Goal: Communication & Community: Share content

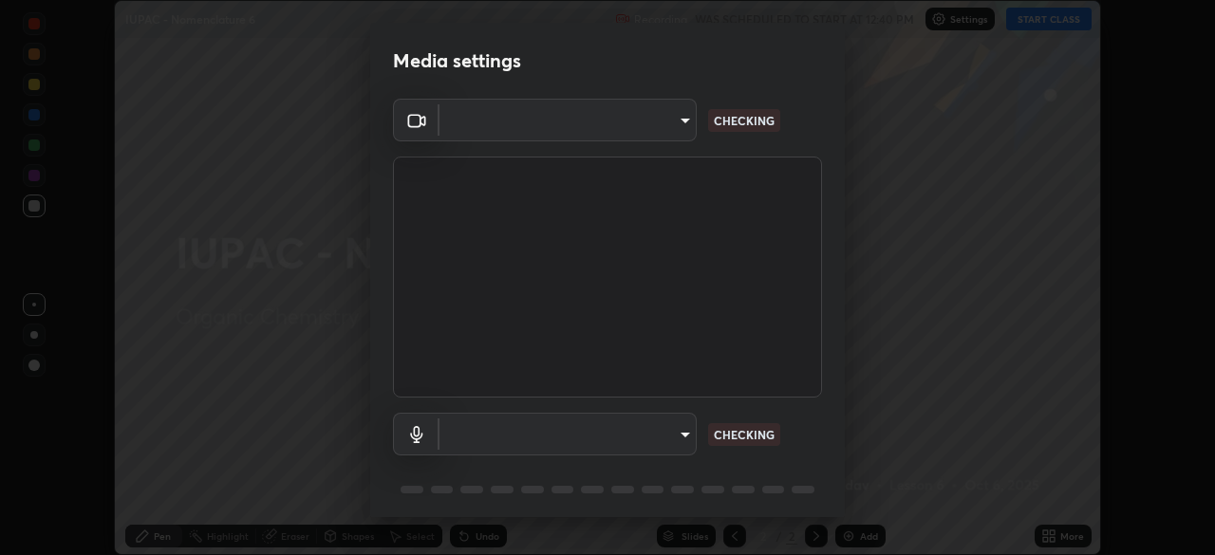
scroll to position [555, 1215]
type input "fd61e1b4c03a4778500e2e8730ab38d3a8941c853d38affeb6af643eb9af9756"
click at [691, 447] on body "Erase all IUPAC - Nomenclature 6 Recording WAS SCHEDULED TO START AT 12:40 PM S…" at bounding box center [607, 277] width 1215 height 555
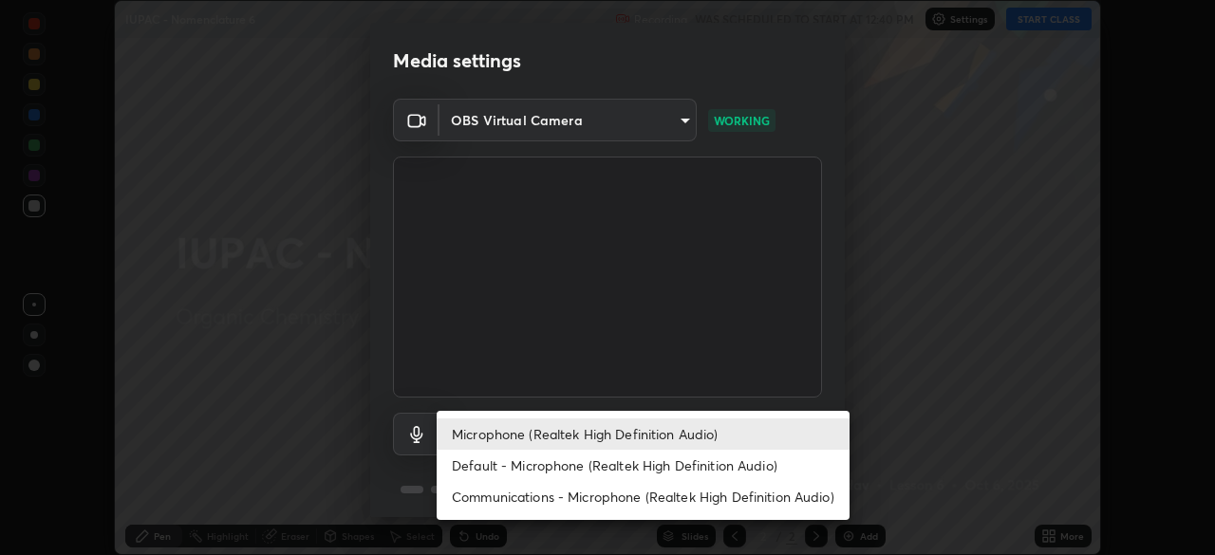
click at [686, 466] on li "Default - Microphone (Realtek High Definition Audio)" at bounding box center [643, 465] width 413 height 31
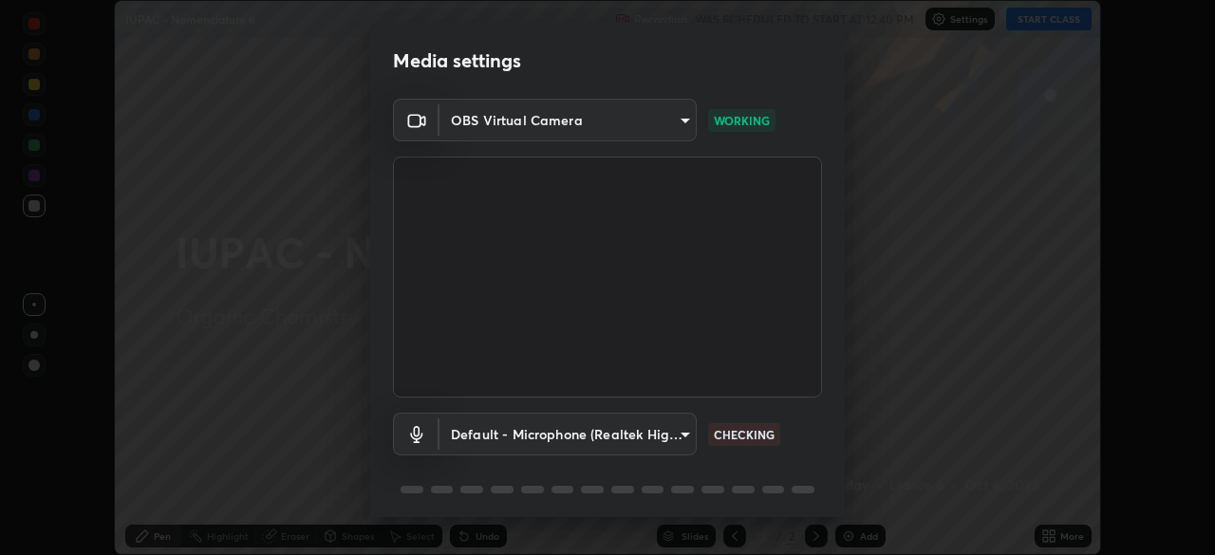
scroll to position [67, 0]
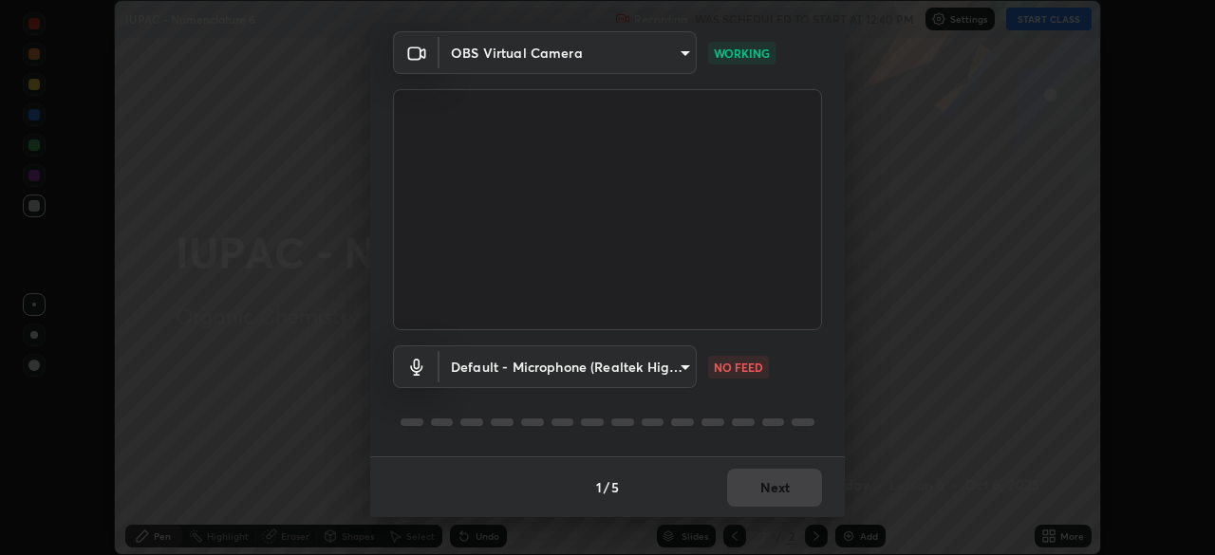
click at [668, 376] on body "Erase all IUPAC - Nomenclature 6 Recording WAS SCHEDULED TO START AT 12:40 PM S…" at bounding box center [607, 277] width 1215 height 555
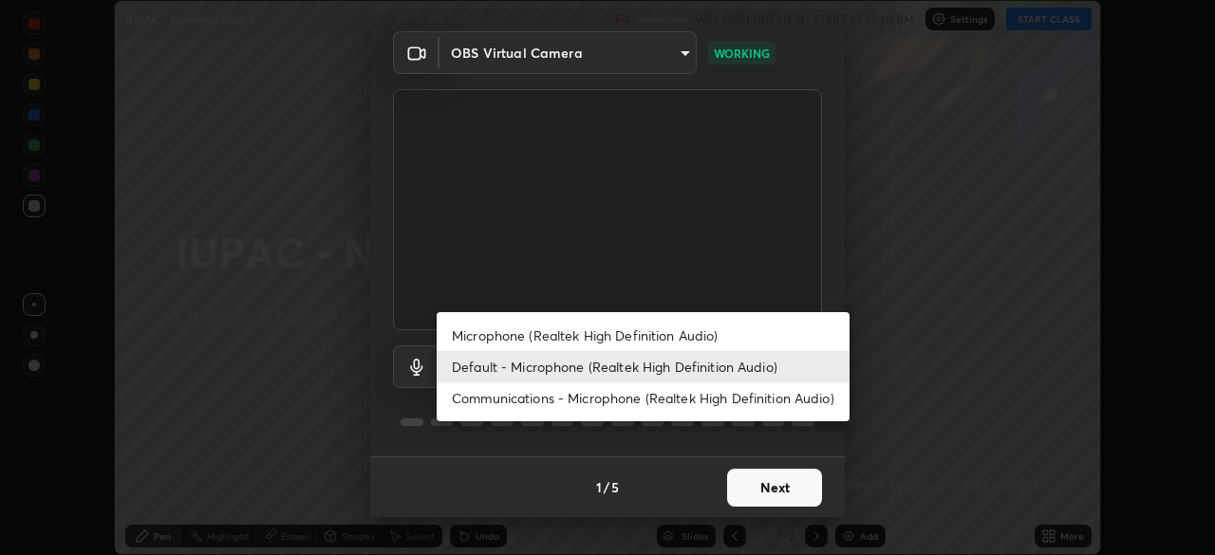
click at [537, 340] on li "Microphone (Realtek High Definition Audio)" at bounding box center [643, 335] width 413 height 31
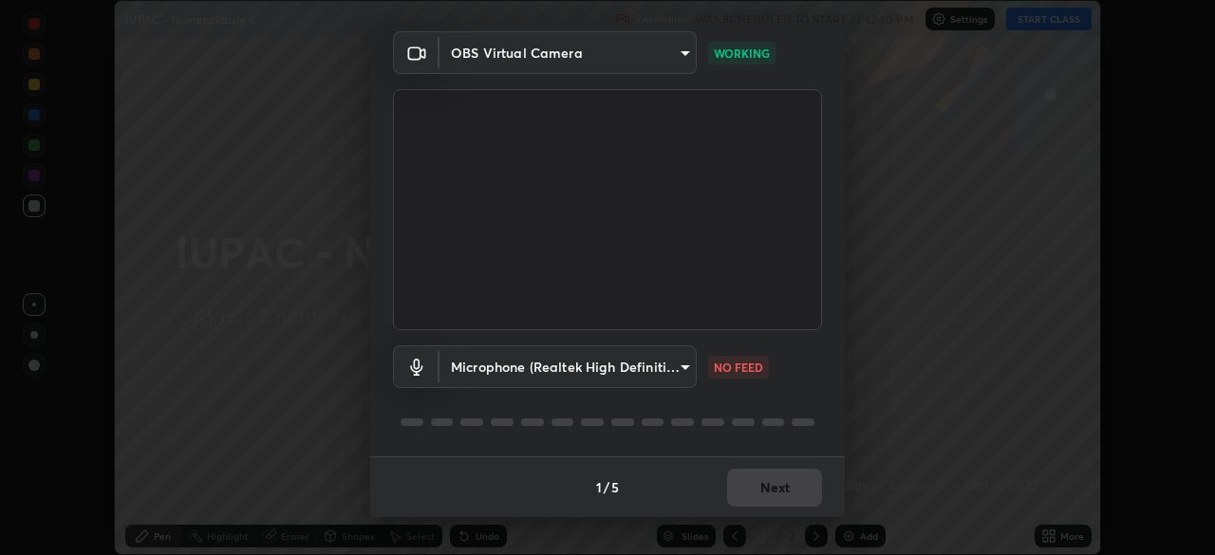
click at [660, 383] on body "Erase all IUPAC - Nomenclature 6 Recording WAS SCHEDULED TO START AT 12:40 PM S…" at bounding box center [607, 277] width 1215 height 555
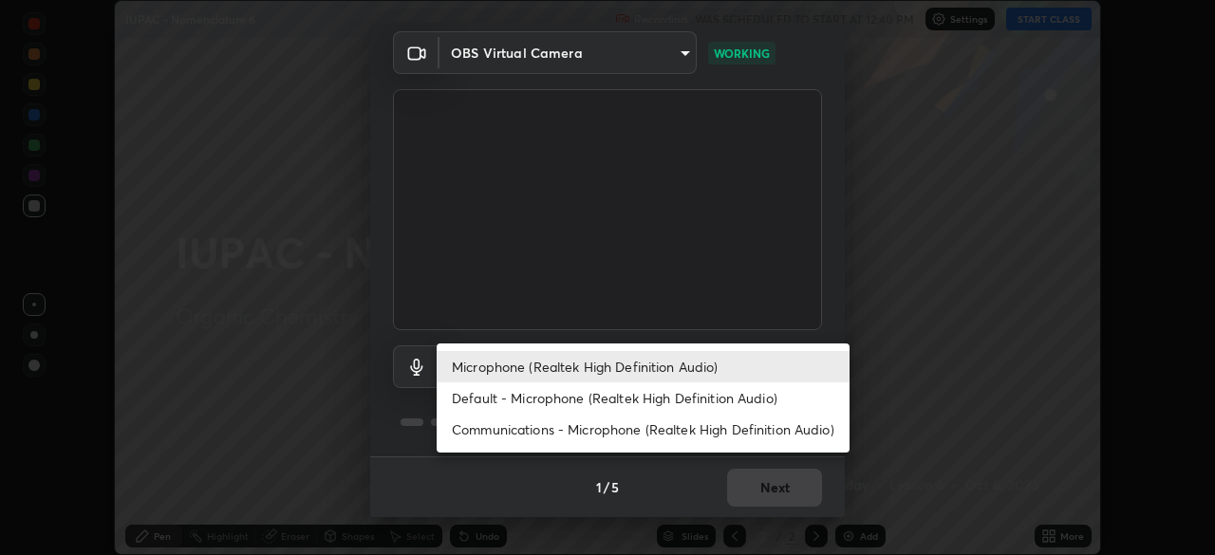
click at [587, 433] on li "Communications - Microphone (Realtek High Definition Audio)" at bounding box center [643, 429] width 413 height 31
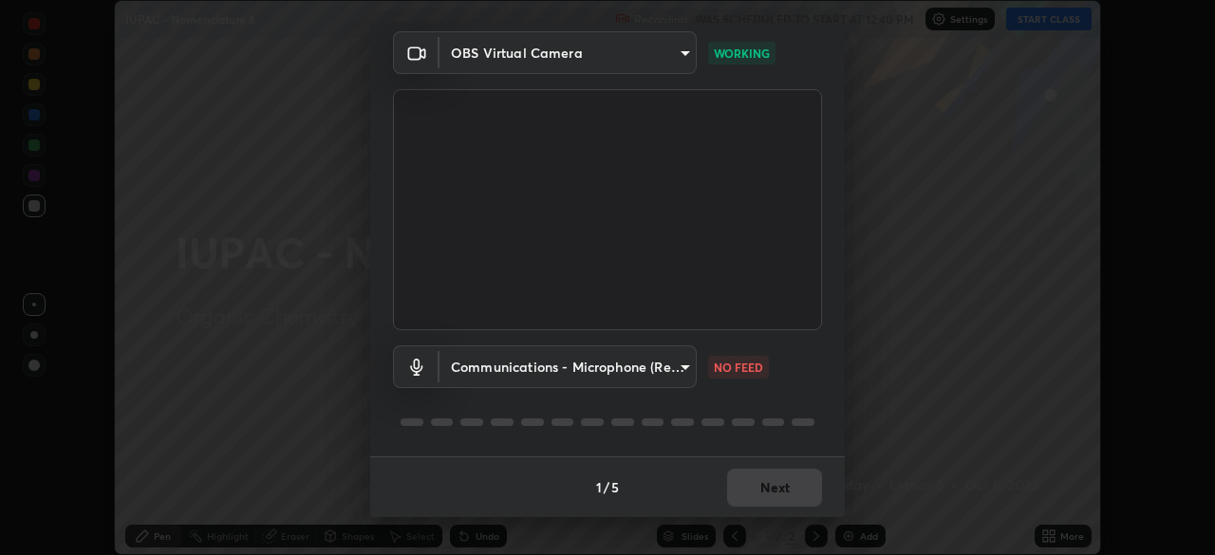
click at [676, 378] on body "Erase all IUPAC - Nomenclature 6 Recording WAS SCHEDULED TO START AT 12:40 PM S…" at bounding box center [607, 277] width 1215 height 555
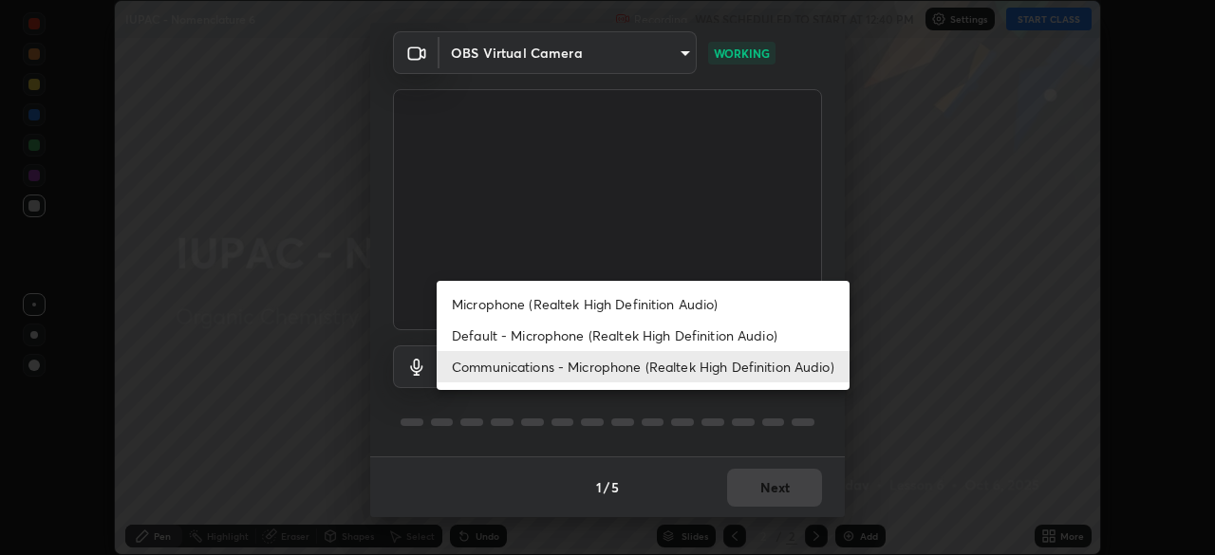
click at [607, 335] on li "Default - Microphone (Realtek High Definition Audio)" at bounding box center [643, 335] width 413 height 31
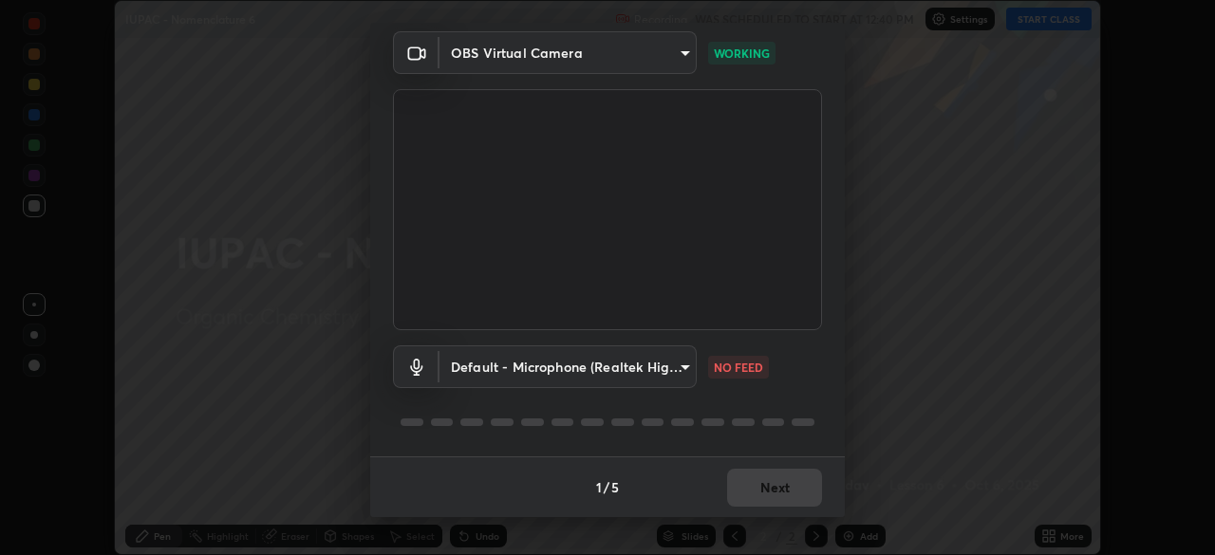
click at [651, 372] on body "Erase all IUPAC - Nomenclature 6 Recording WAS SCHEDULED TO START AT 12:40 PM S…" at bounding box center [607, 277] width 1215 height 555
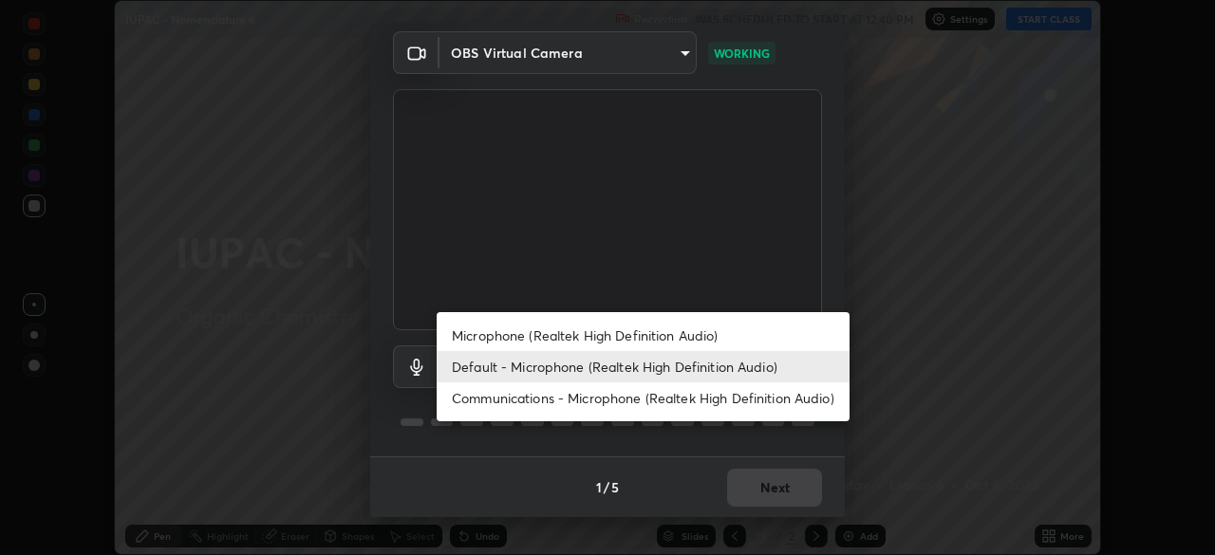
click at [601, 339] on li "Microphone (Realtek High Definition Audio)" at bounding box center [643, 335] width 413 height 31
type input "d99a237be8aec562ae2dc8dac4ca568ef25edcc4a63420bbac71062a773a7b58"
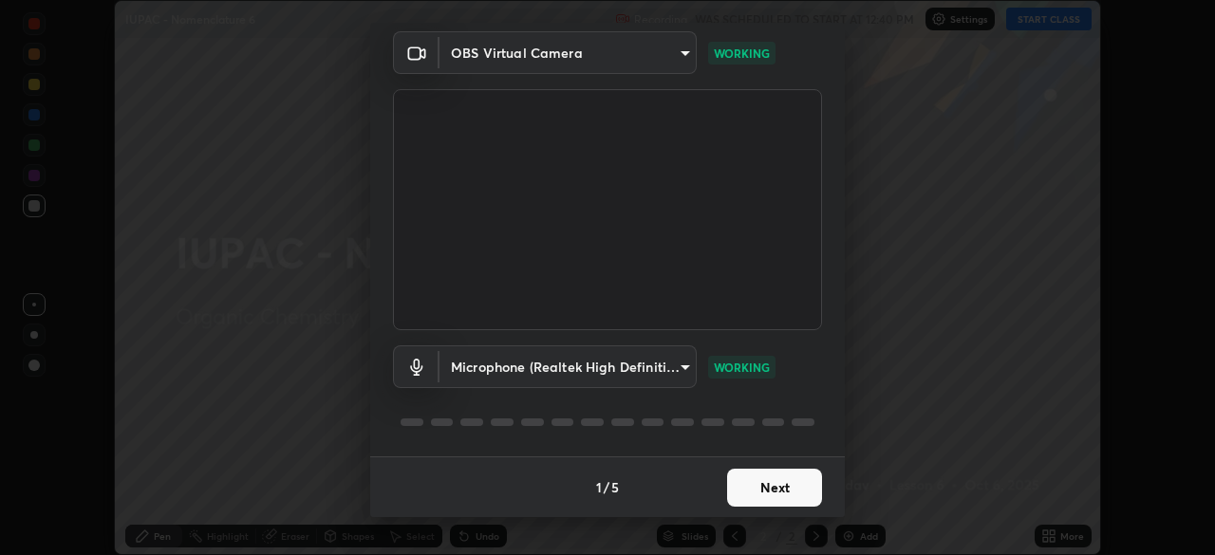
click at [780, 493] on button "Next" at bounding box center [774, 488] width 95 height 38
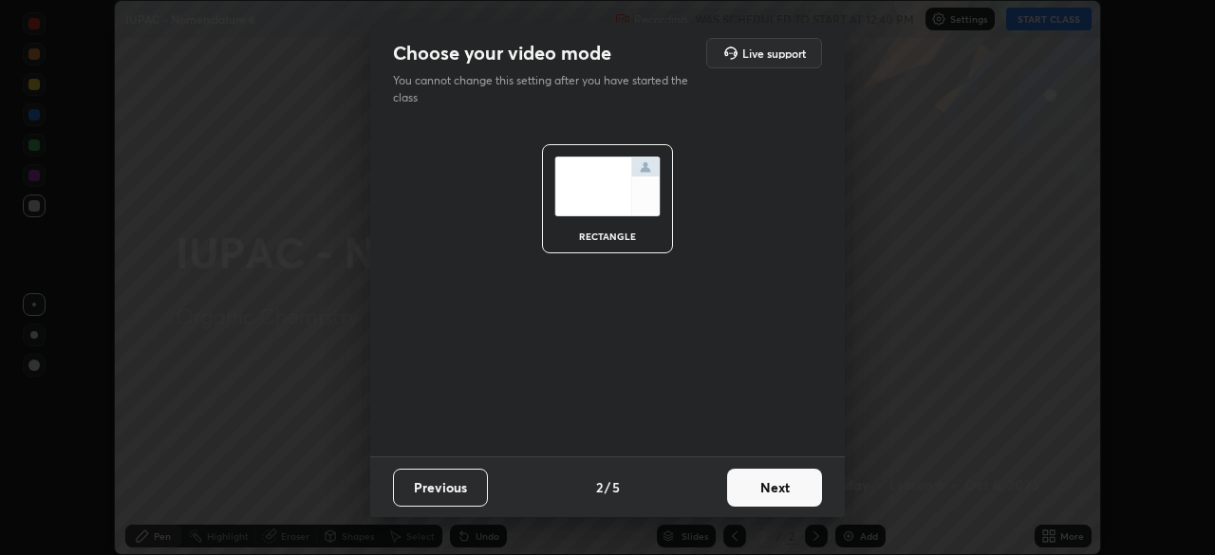
scroll to position [0, 0]
click at [775, 495] on button "Next" at bounding box center [774, 488] width 95 height 38
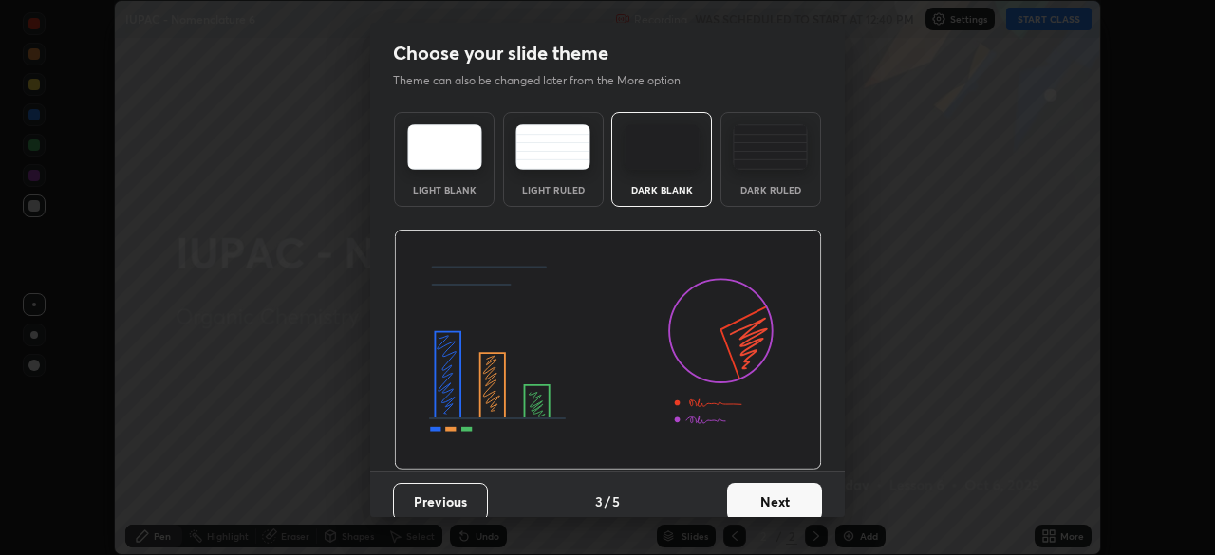
click at [774, 495] on button "Next" at bounding box center [774, 502] width 95 height 38
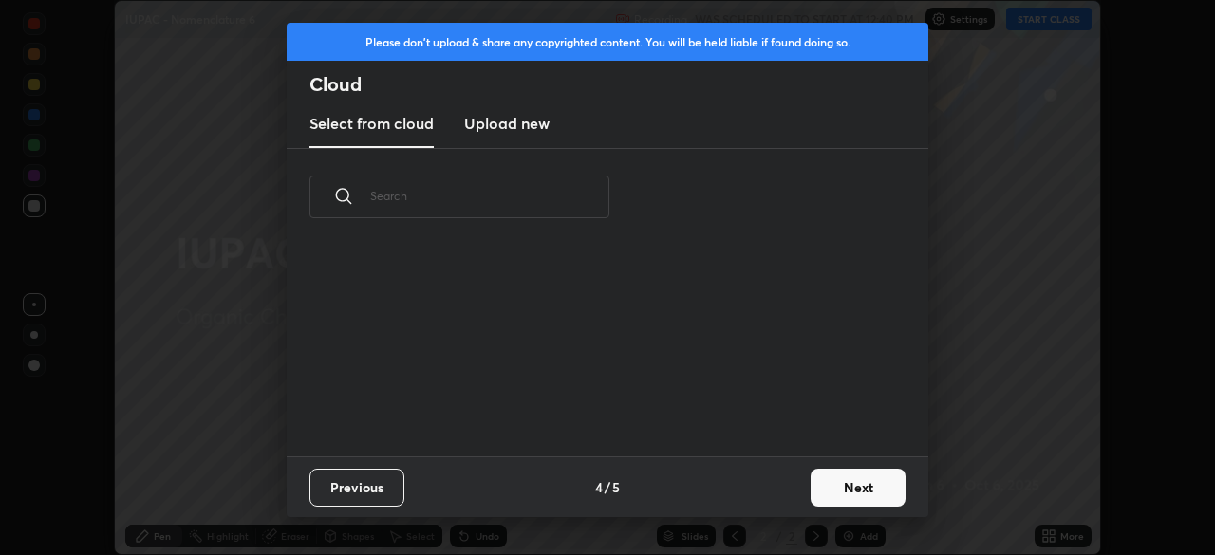
click at [841, 486] on button "Next" at bounding box center [858, 488] width 95 height 38
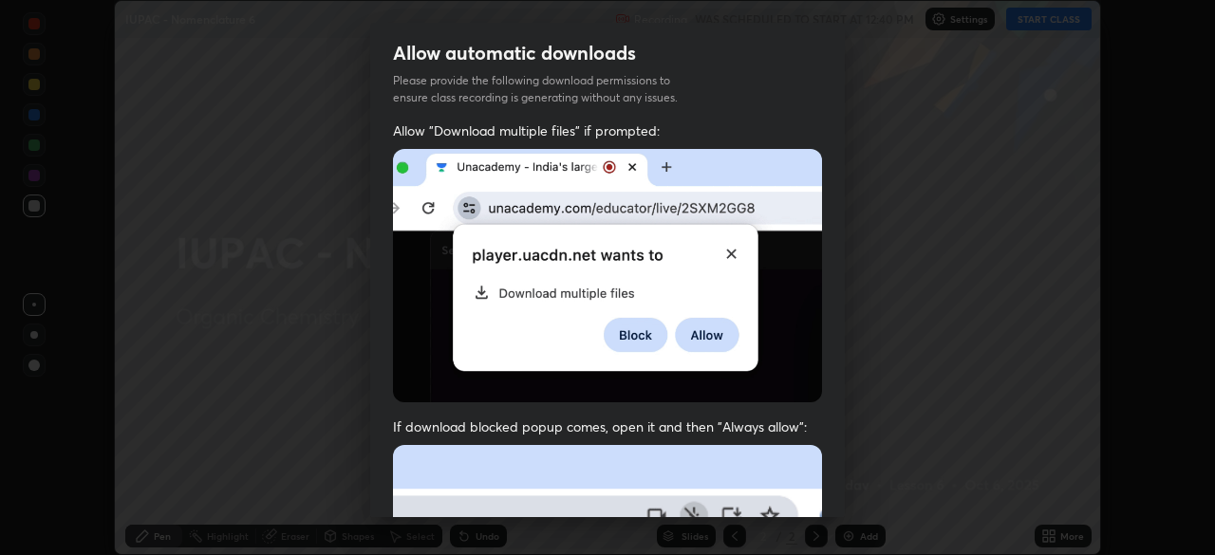
click at [624, 383] on img at bounding box center [607, 275] width 429 height 253
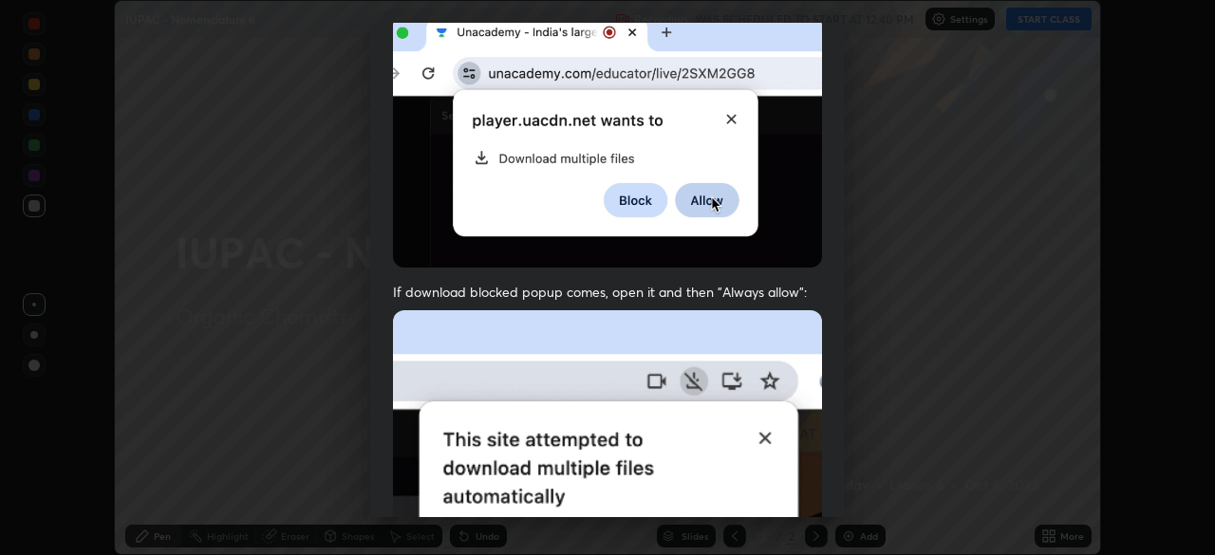
scroll to position [455, 0]
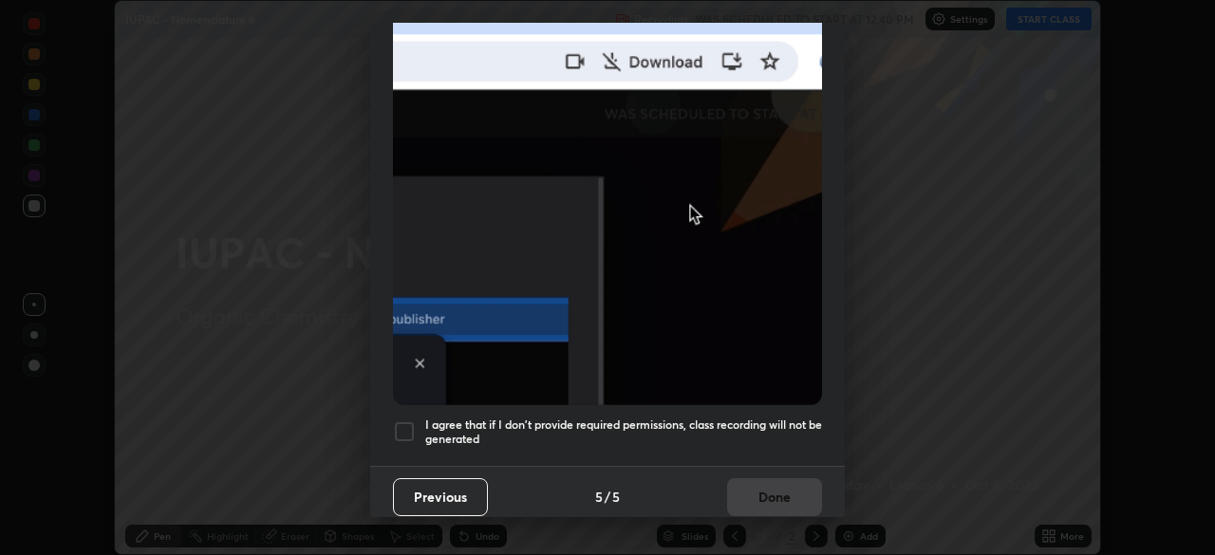
click at [414, 430] on div at bounding box center [404, 431] width 23 height 23
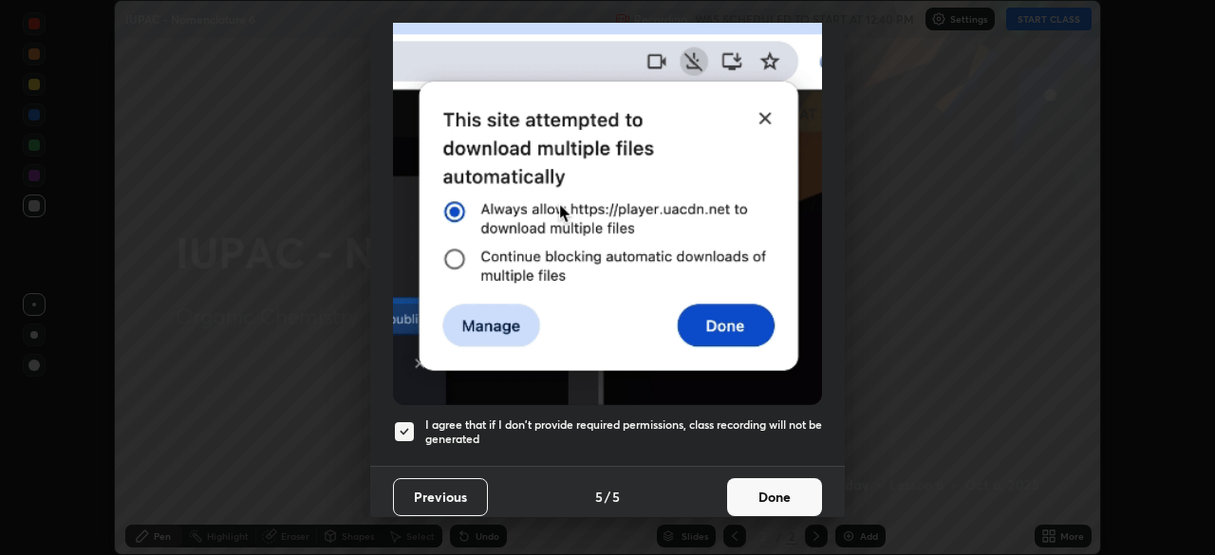
click at [761, 495] on button "Done" at bounding box center [774, 497] width 95 height 38
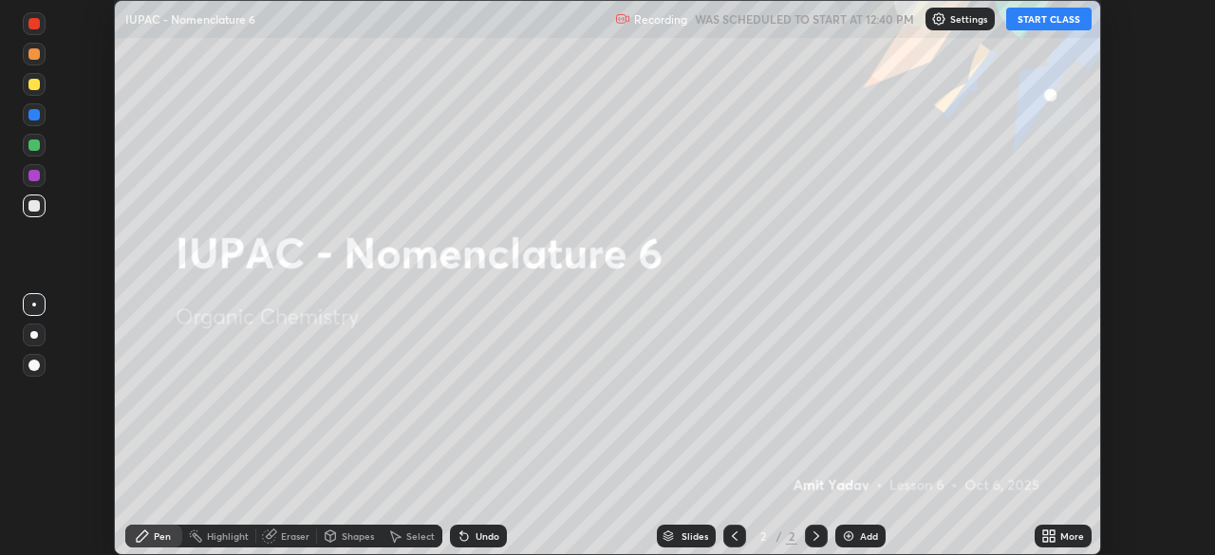
click at [1063, 23] on button "START CLASS" at bounding box center [1048, 19] width 85 height 23
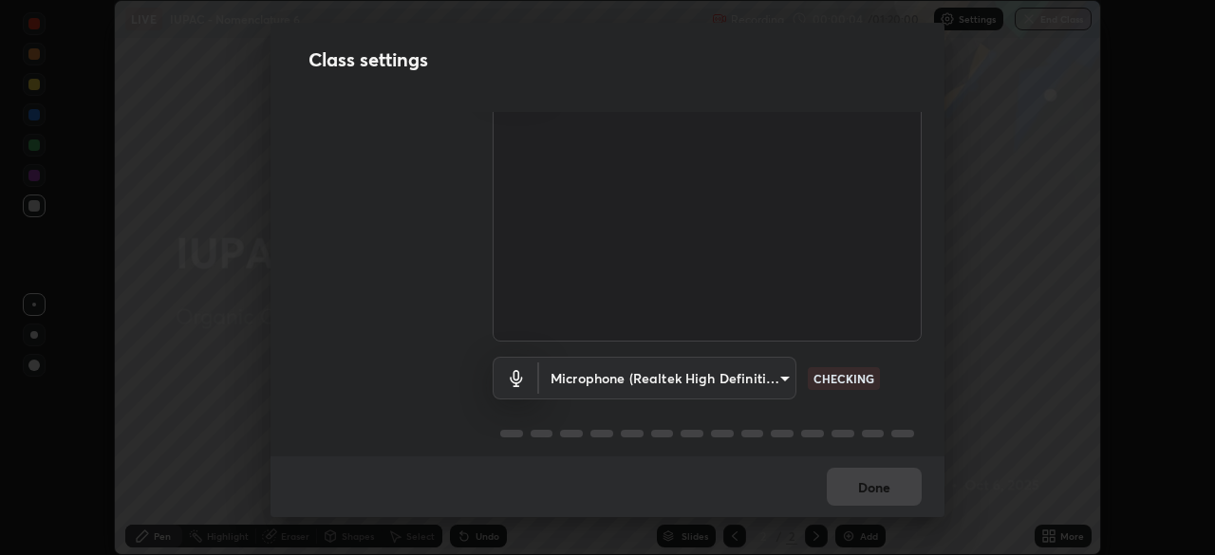
scroll to position [86, 0]
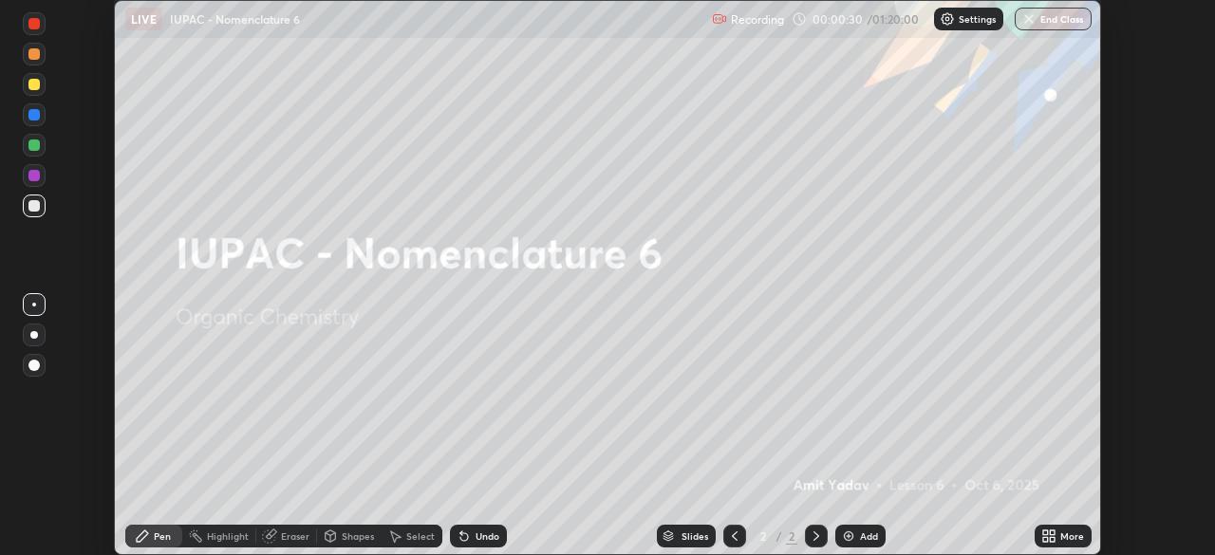
scroll to position [555, 1215]
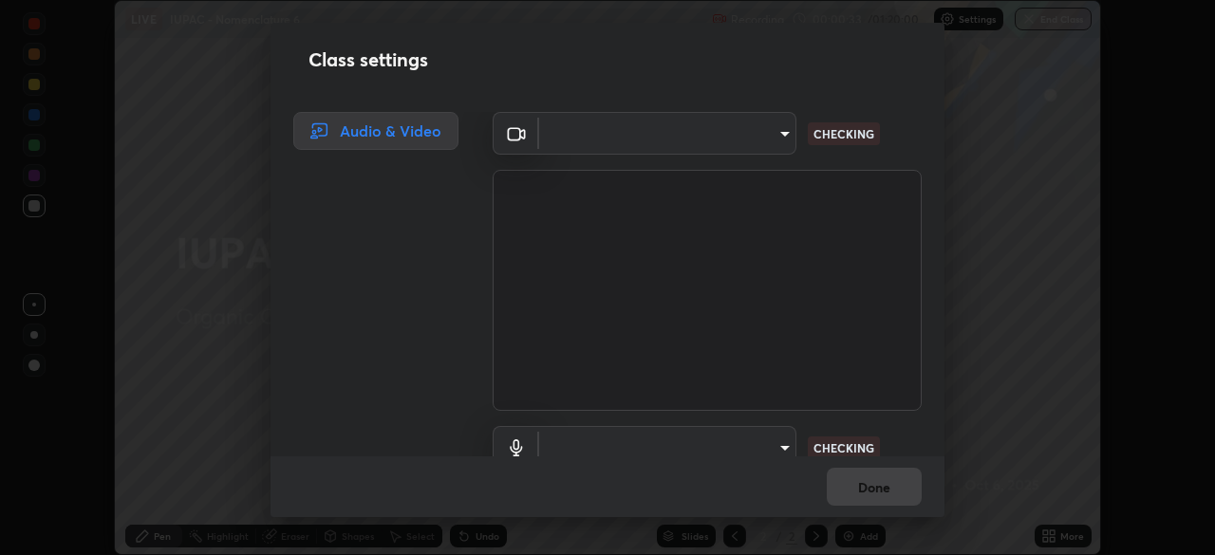
click at [1055, 542] on div "Class settings Audio & Video ​ CHECKING ​ CHECKING Done" at bounding box center [607, 277] width 1215 height 555
type input "fd61e1b4c03a4778500e2e8730ab38d3a8941c853d38affeb6af643eb9af9756"
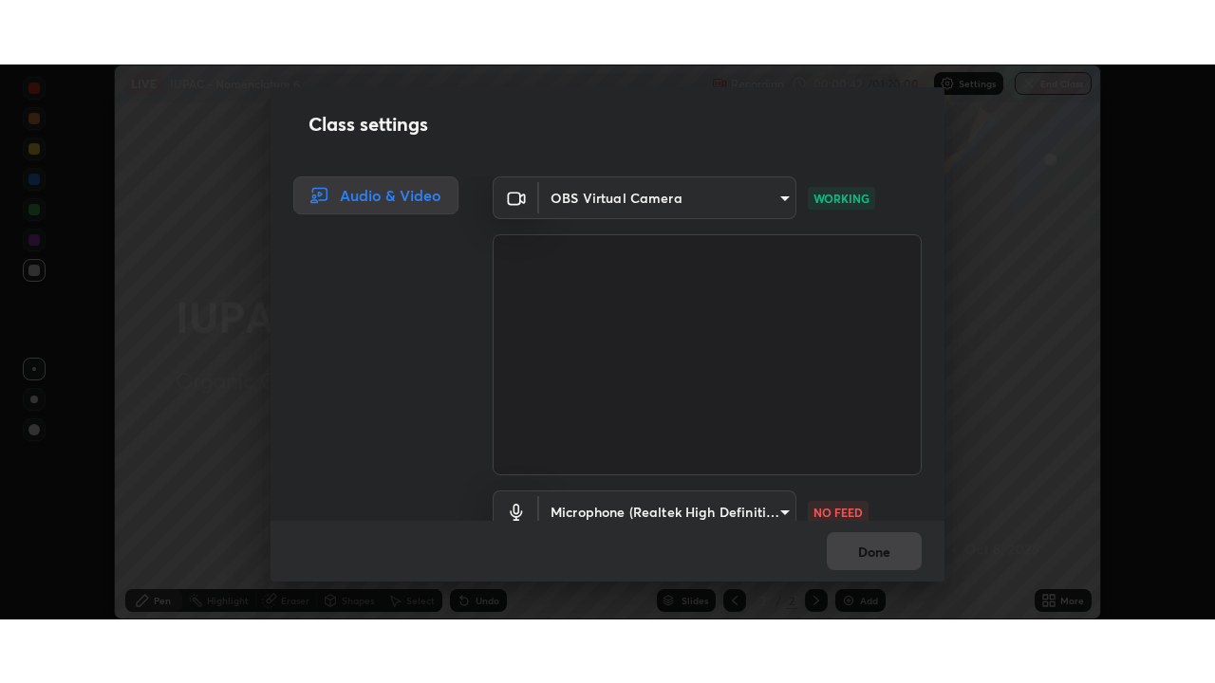
scroll to position [86, 0]
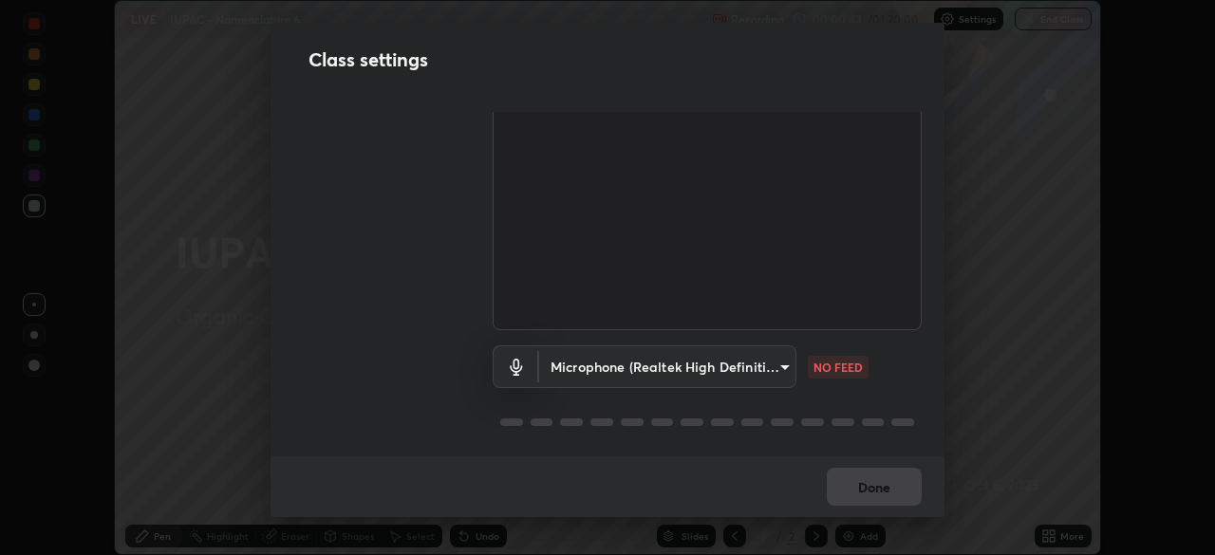
click at [777, 364] on body "Erase all LIVE IUPAC - Nomenclature 6 Recording 00:00:43 / 01:20:00 Settings En…" at bounding box center [607, 277] width 1215 height 555
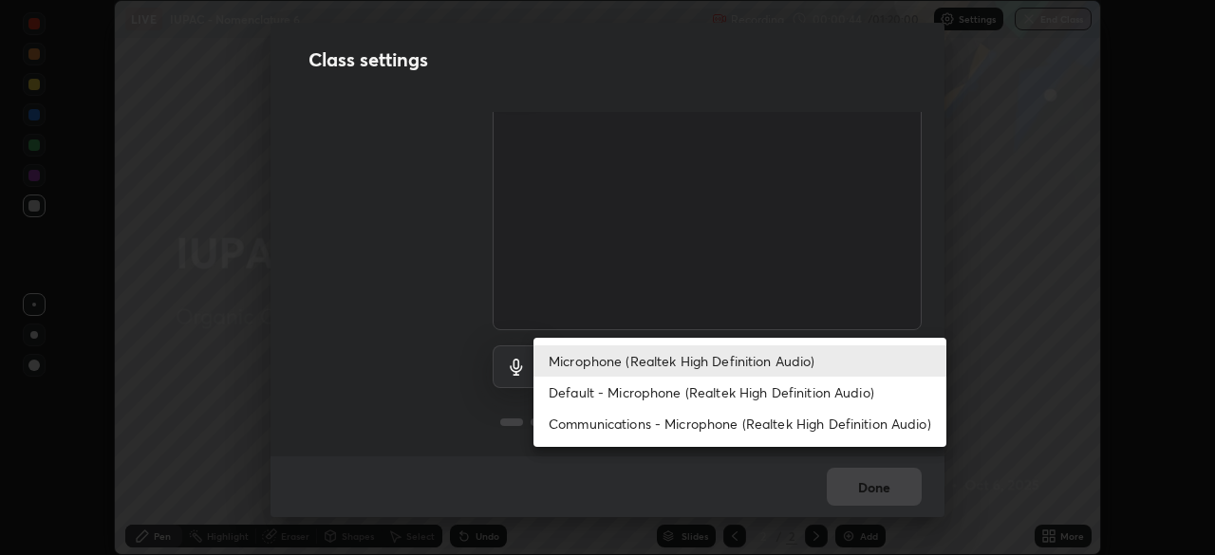
click at [636, 392] on li "Default - Microphone (Realtek High Definition Audio)" at bounding box center [739, 392] width 413 height 31
type input "default"
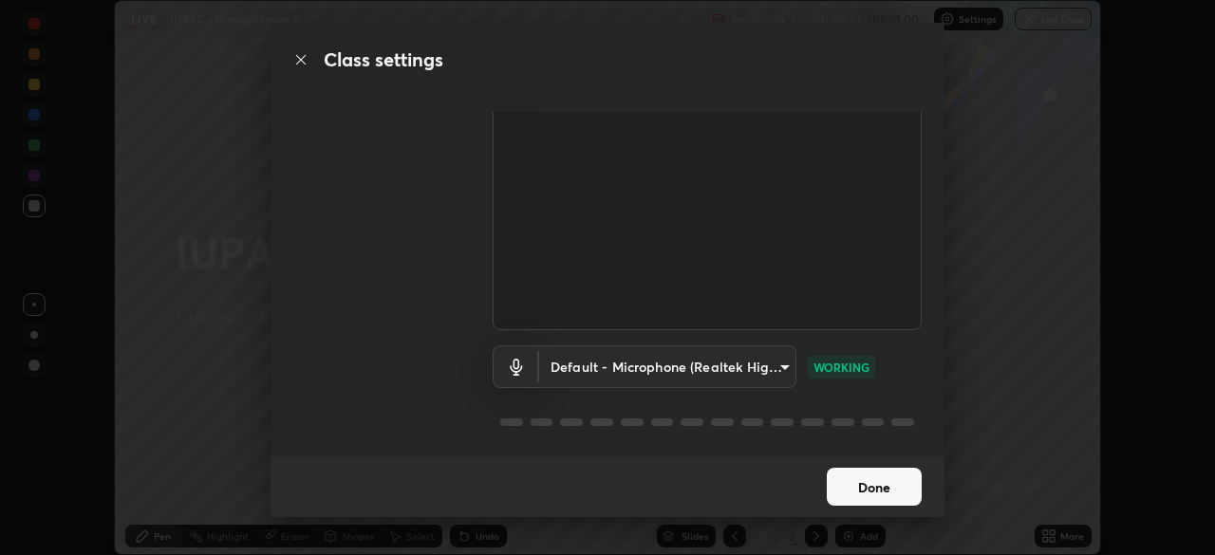
click at [872, 487] on button "Done" at bounding box center [874, 487] width 95 height 38
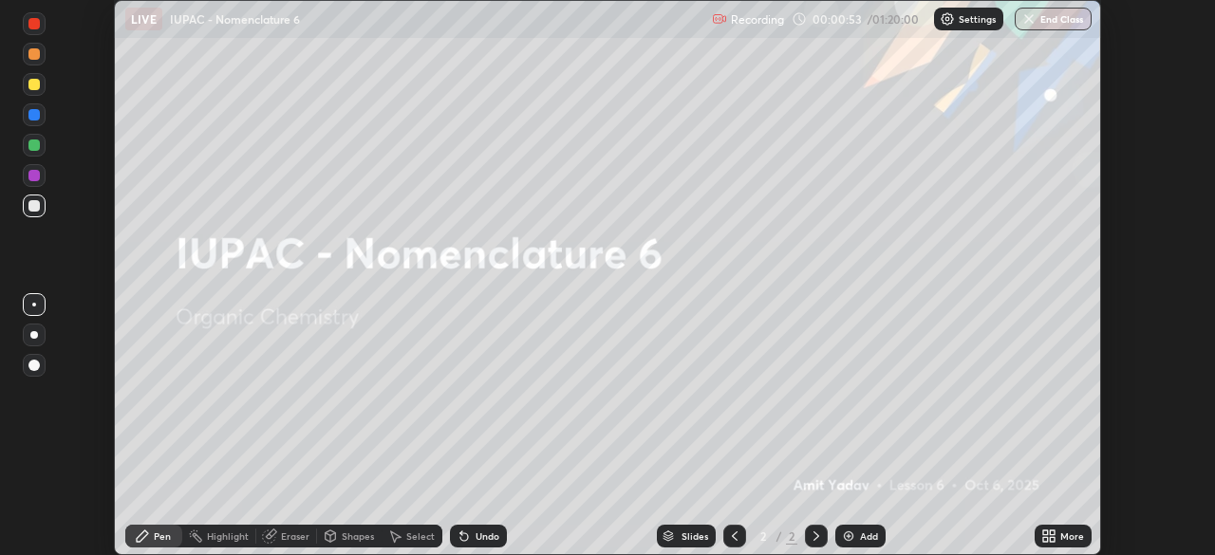
click at [1052, 532] on icon at bounding box center [1052, 533] width 5 height 5
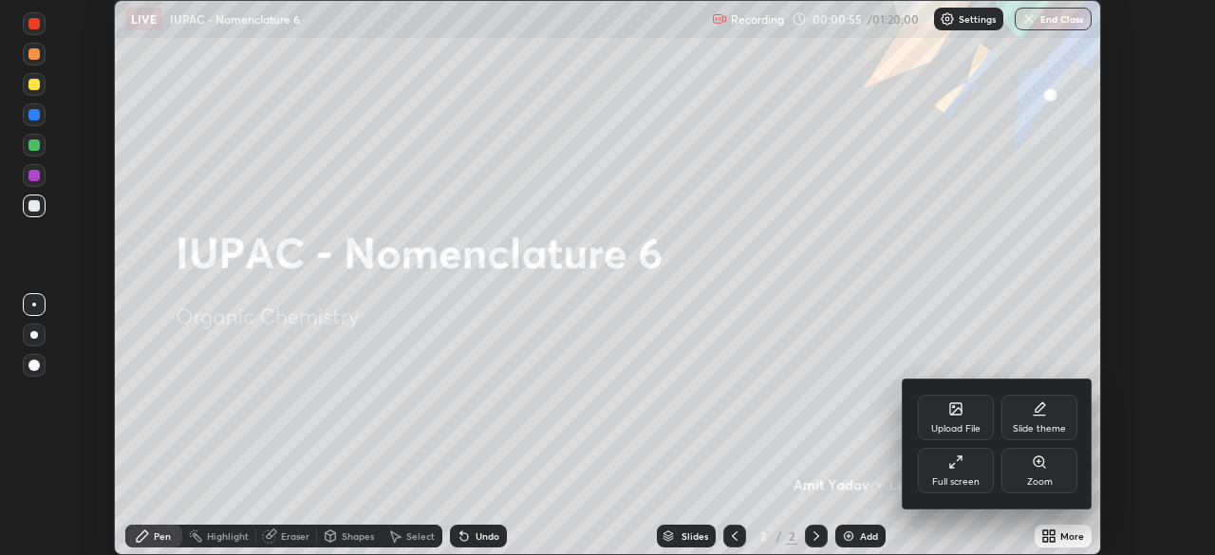
click at [959, 477] on div "Full screen" at bounding box center [955, 481] width 47 height 9
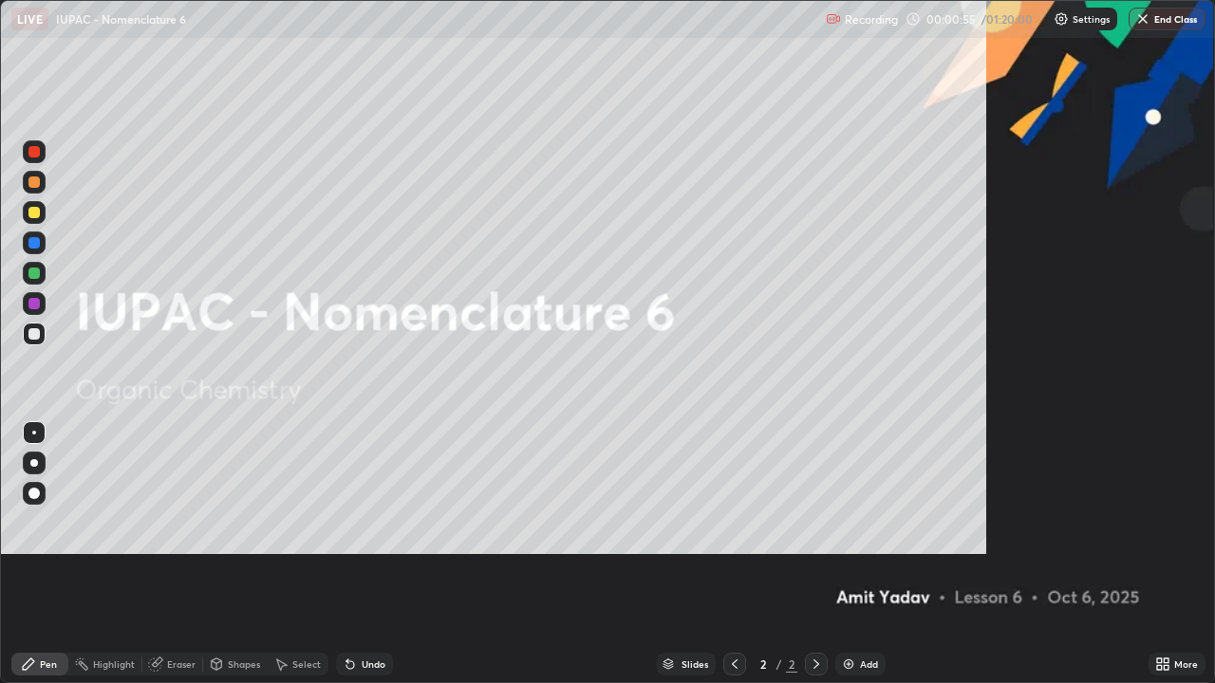
scroll to position [683, 1215]
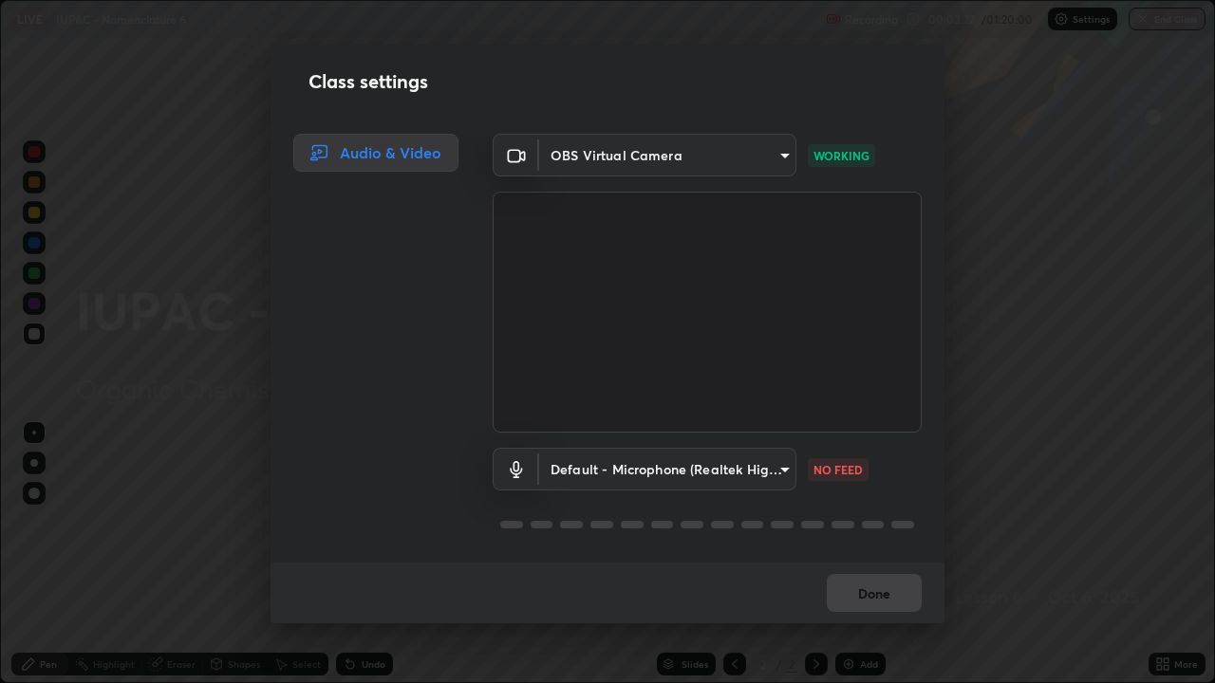
click at [634, 470] on body "Erase all LIVE IUPAC - Nomenclature 6 Recording 00:03:27 / 01:20:00 Settings En…" at bounding box center [607, 341] width 1215 height 683
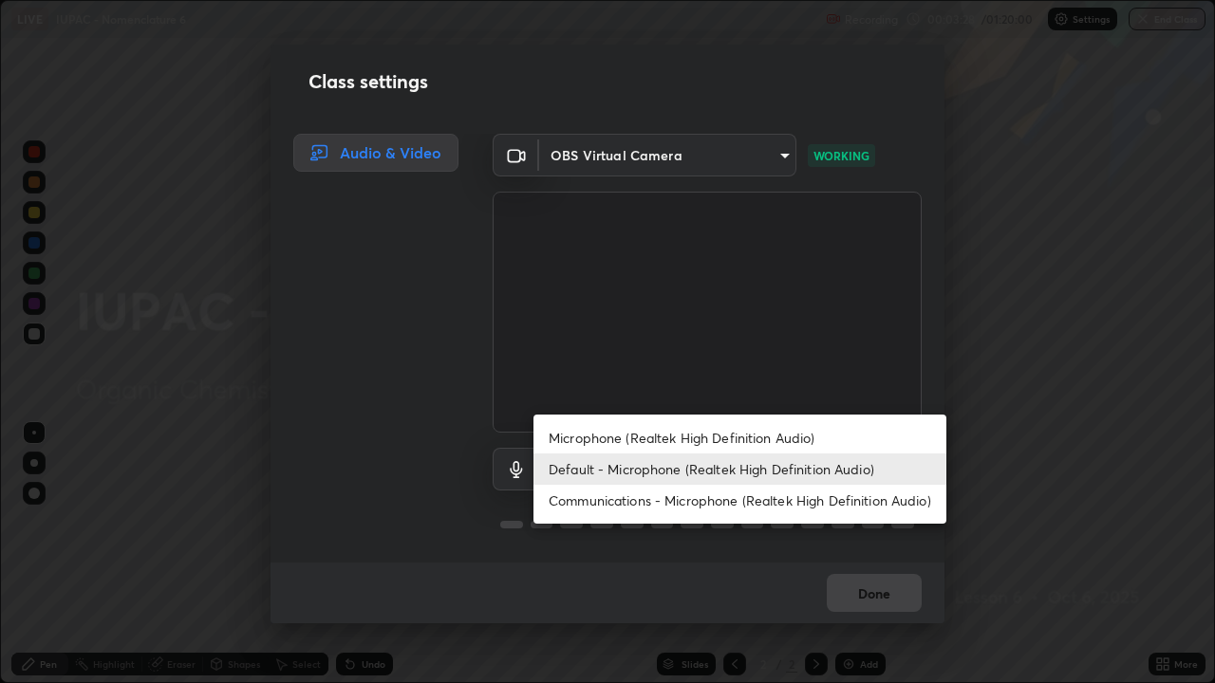
click at [608, 438] on li "Microphone (Realtek High Definition Audio)" at bounding box center [739, 437] width 413 height 31
type input "d99a237be8aec562ae2dc8dac4ca568ef25edcc4a63420bbac71062a773a7b58"
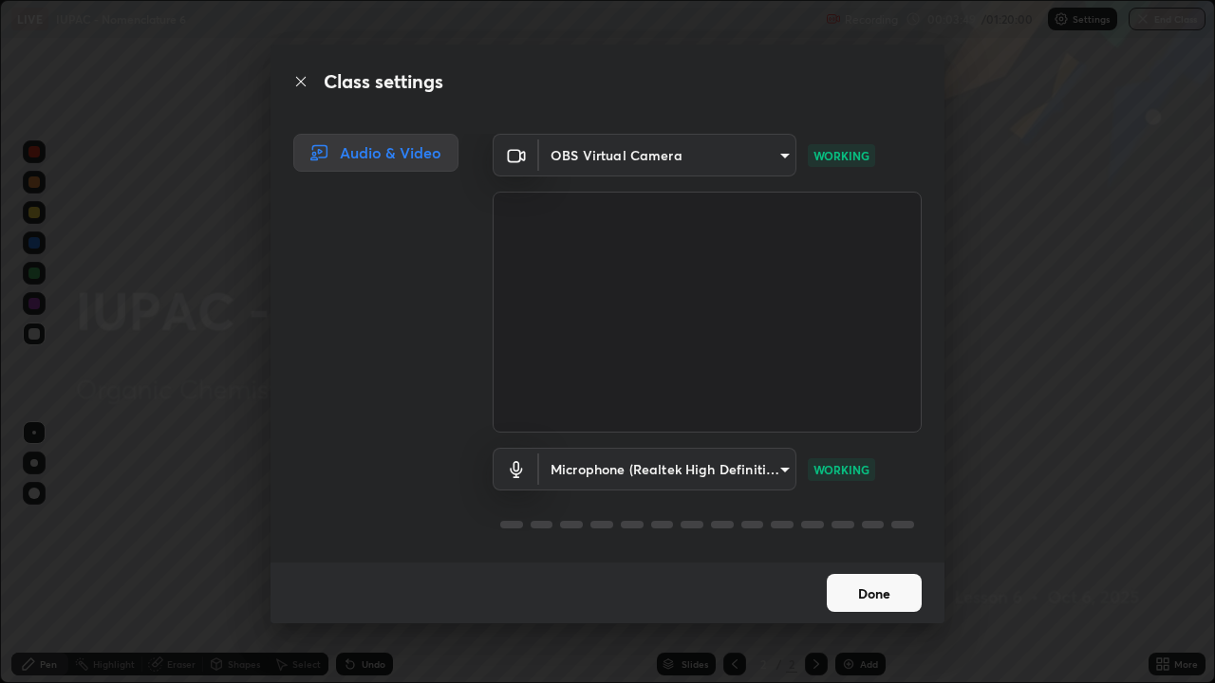
click at [867, 554] on button "Done" at bounding box center [874, 593] width 95 height 38
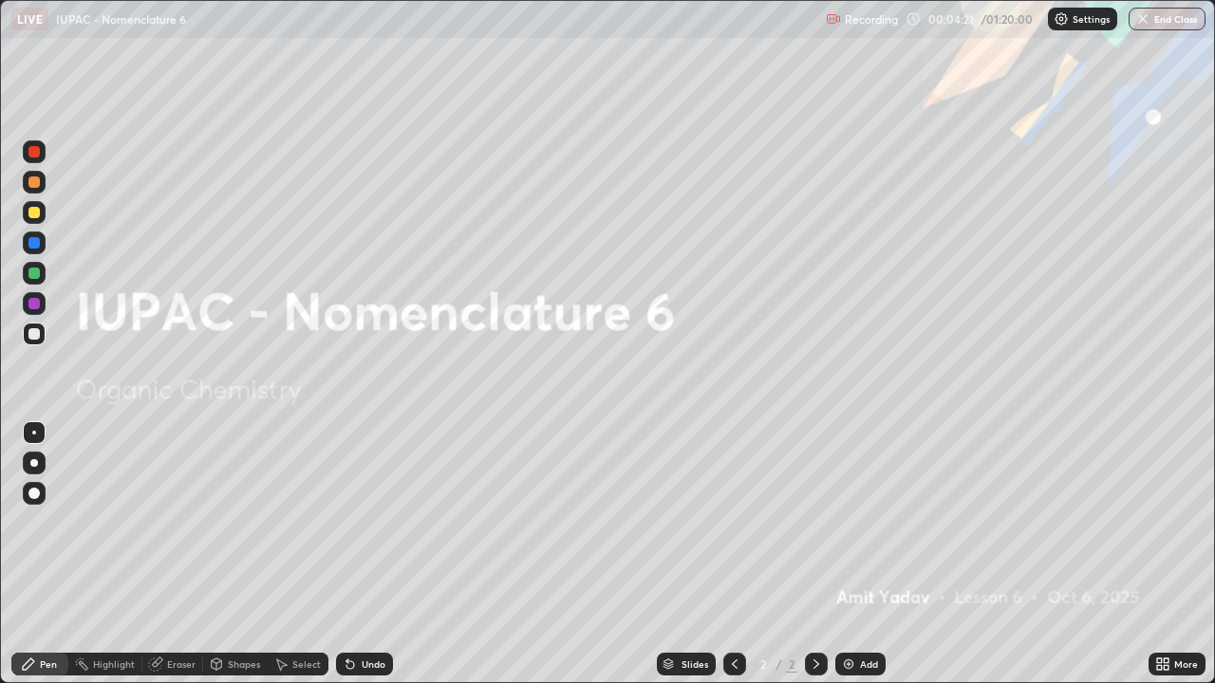
click at [852, 554] on div "Add" at bounding box center [860, 664] width 50 height 23
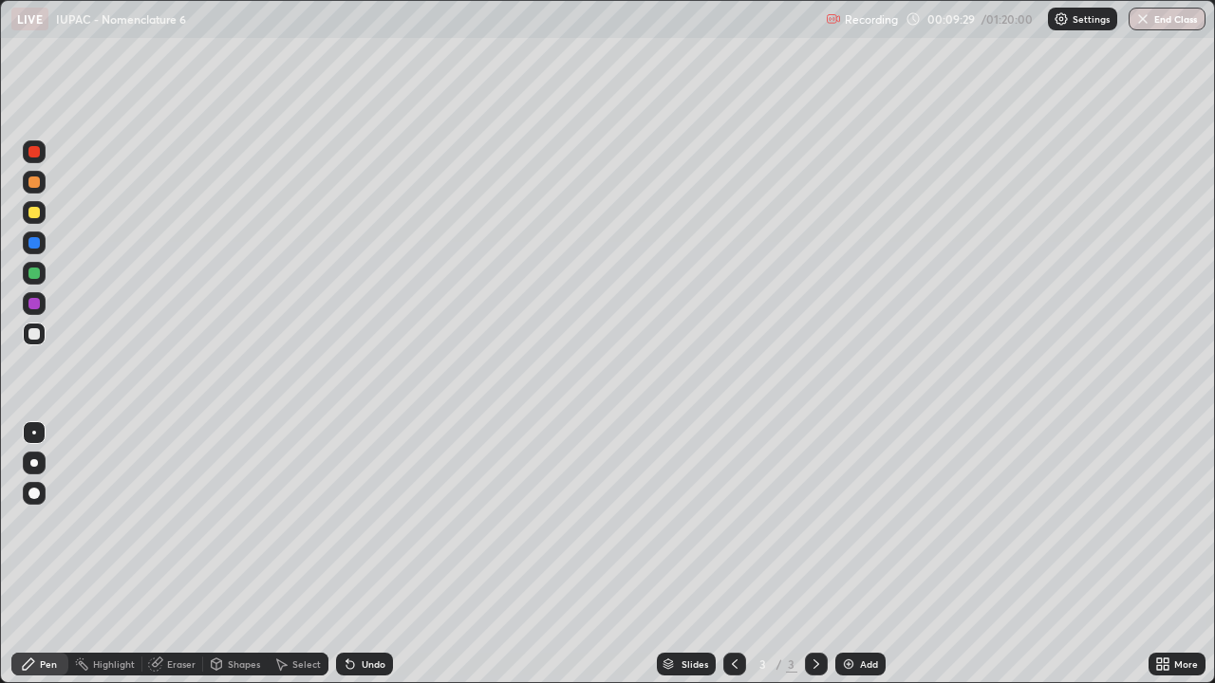
click at [34, 214] on div at bounding box center [33, 212] width 11 height 11
click at [177, 554] on div "Eraser" at bounding box center [181, 664] width 28 height 9
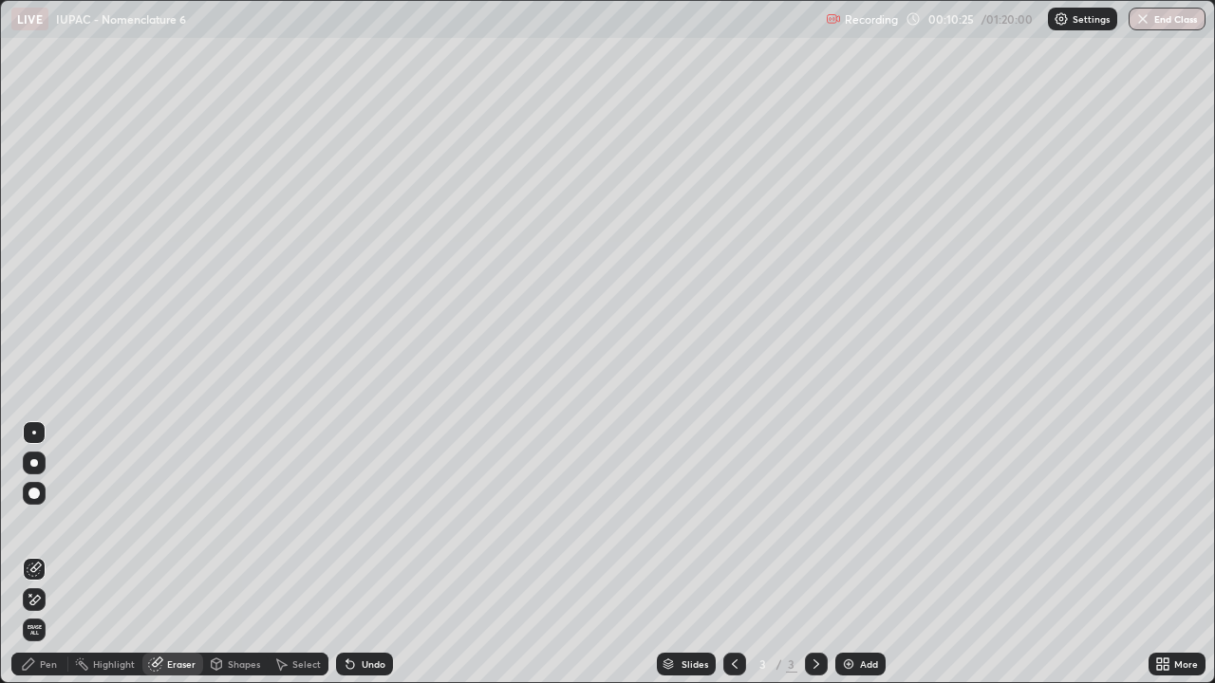
click at [47, 554] on div "Pen" at bounding box center [48, 664] width 17 height 9
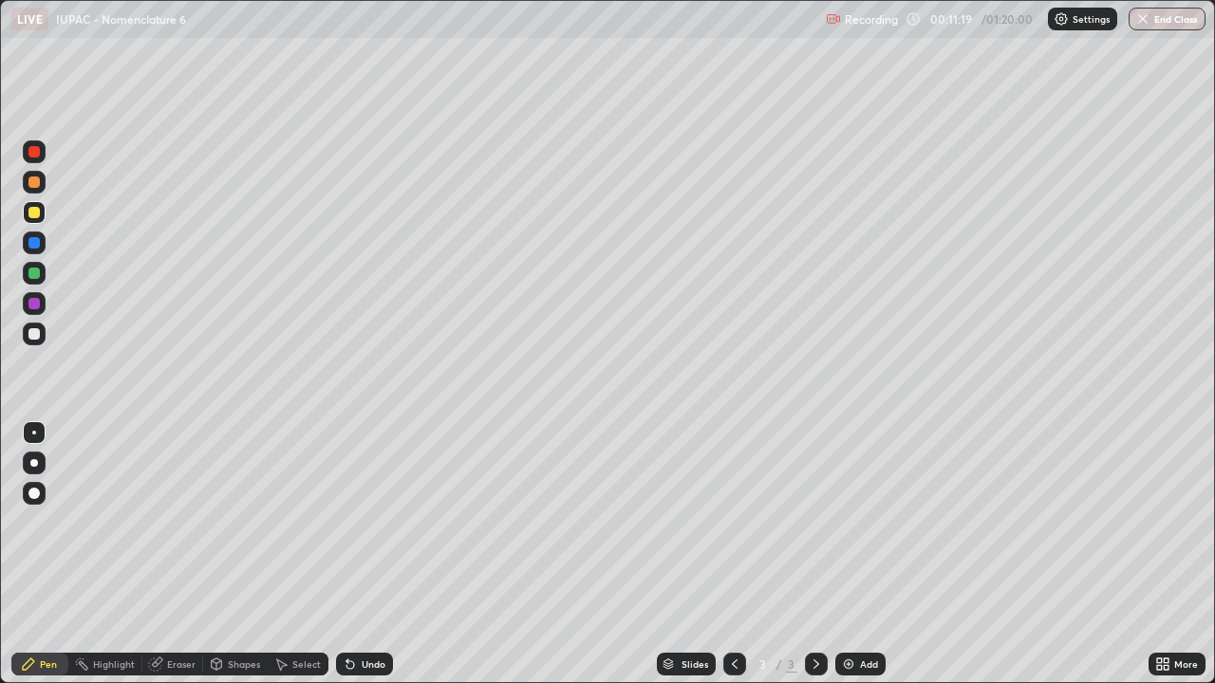
click at [356, 554] on div "Undo" at bounding box center [364, 664] width 57 height 23
click at [357, 554] on div "Undo" at bounding box center [364, 664] width 57 height 23
click at [362, 554] on div "Undo" at bounding box center [374, 664] width 24 height 9
click at [864, 554] on div "Add" at bounding box center [869, 664] width 18 height 9
click at [39, 333] on div at bounding box center [33, 333] width 11 height 11
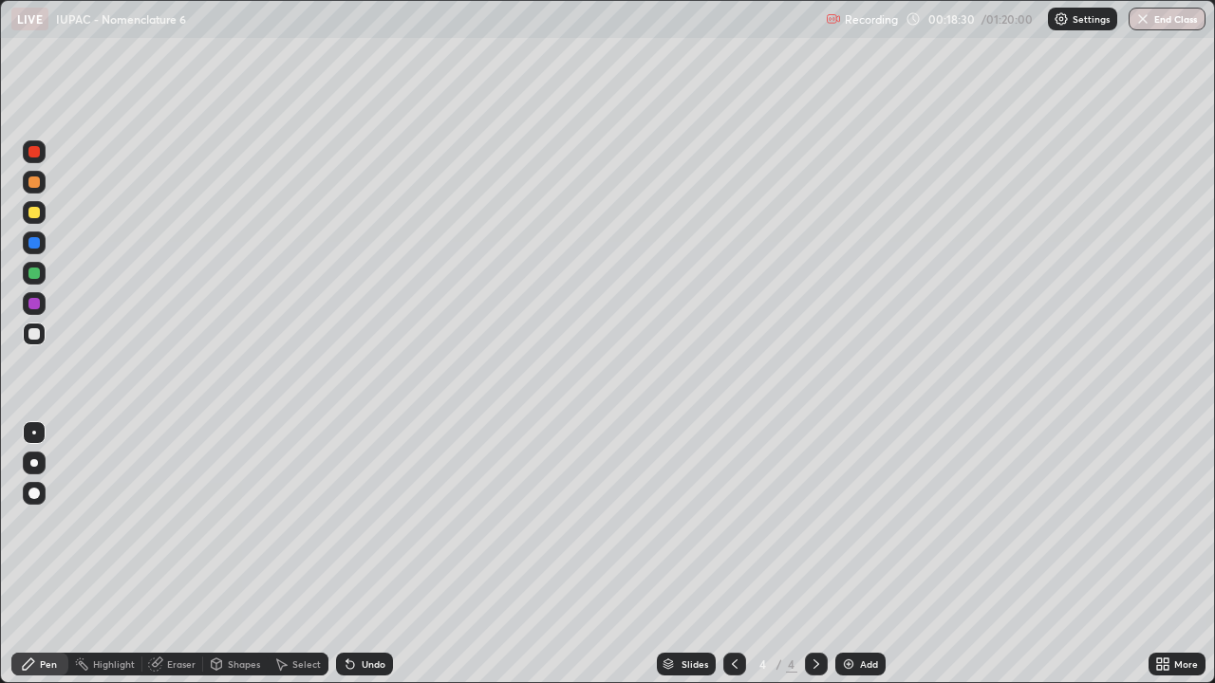
click at [365, 554] on div "Undo" at bounding box center [374, 664] width 24 height 9
click at [355, 554] on icon at bounding box center [350, 664] width 15 height 15
click at [29, 221] on div at bounding box center [34, 212] width 23 height 23
click at [36, 341] on div at bounding box center [34, 334] width 23 height 23
click at [844, 554] on img at bounding box center [848, 664] width 15 height 15
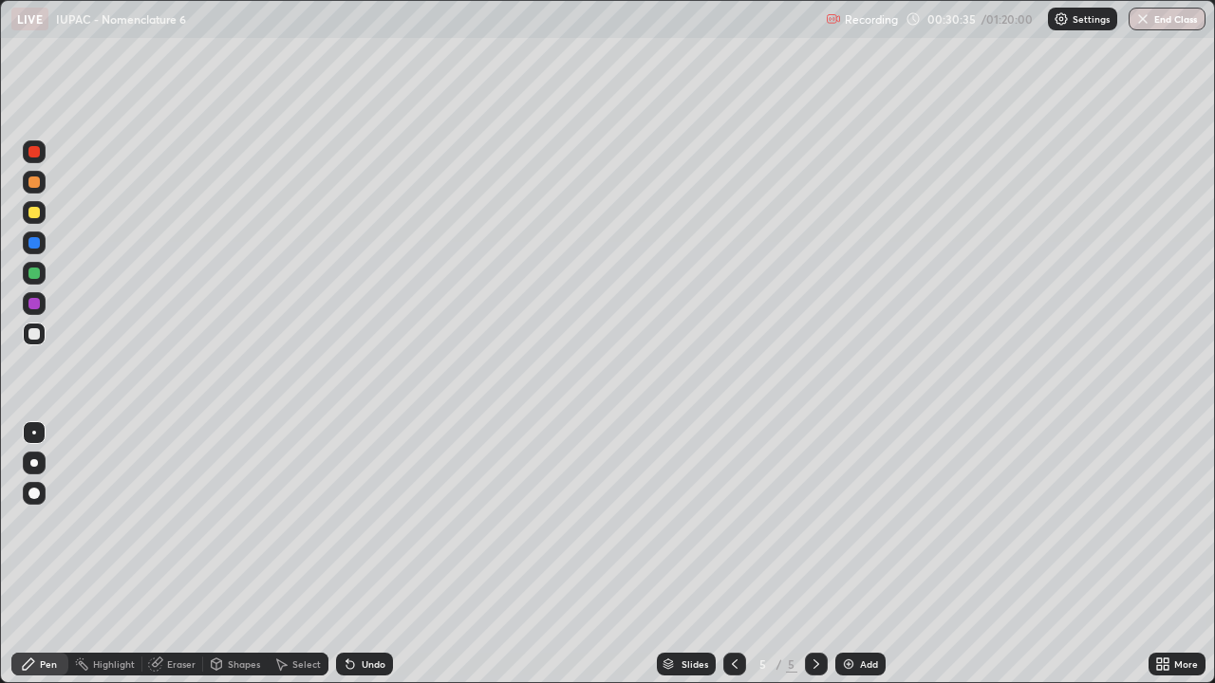
click at [354, 554] on icon at bounding box center [350, 664] width 15 height 15
click at [356, 554] on div "Undo" at bounding box center [364, 664] width 57 height 23
click at [841, 554] on img at bounding box center [848, 664] width 15 height 15
click at [376, 554] on div "Undo" at bounding box center [374, 664] width 24 height 9
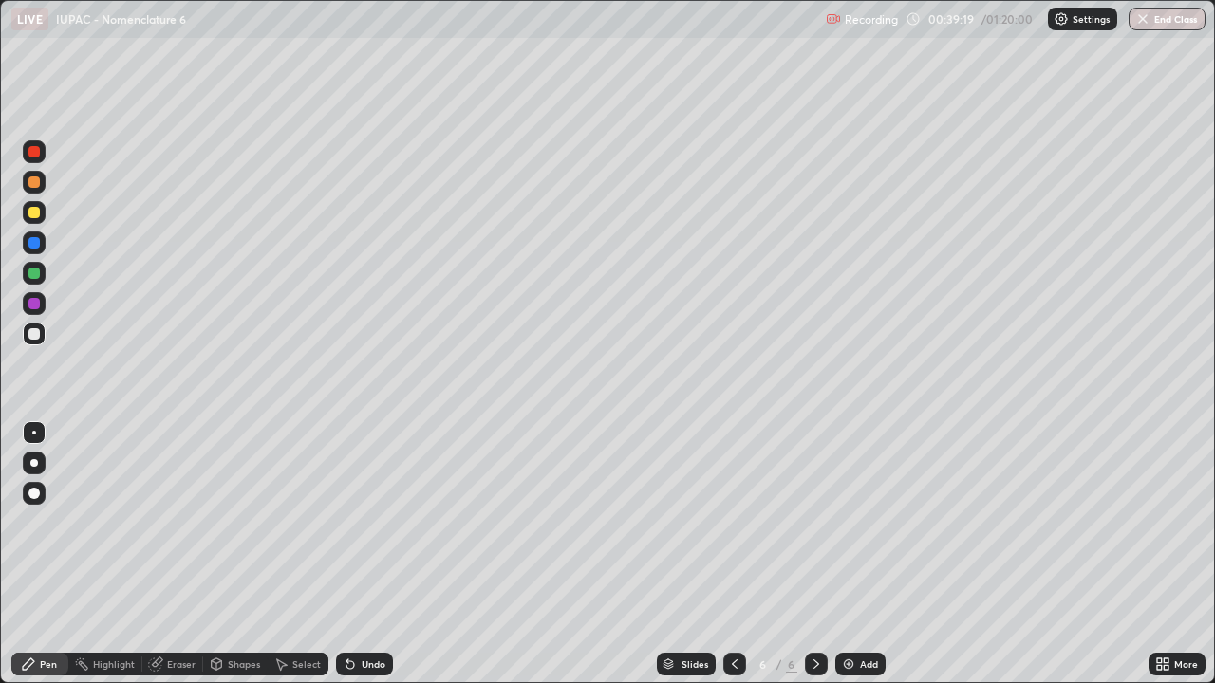
click at [358, 554] on div "Undo" at bounding box center [364, 664] width 57 height 23
click at [361, 554] on div "Undo" at bounding box center [364, 664] width 57 height 23
click at [367, 554] on div "Undo" at bounding box center [374, 664] width 24 height 9
click at [365, 554] on div "Undo" at bounding box center [374, 664] width 24 height 9
click at [190, 554] on div "Eraser" at bounding box center [181, 664] width 28 height 9
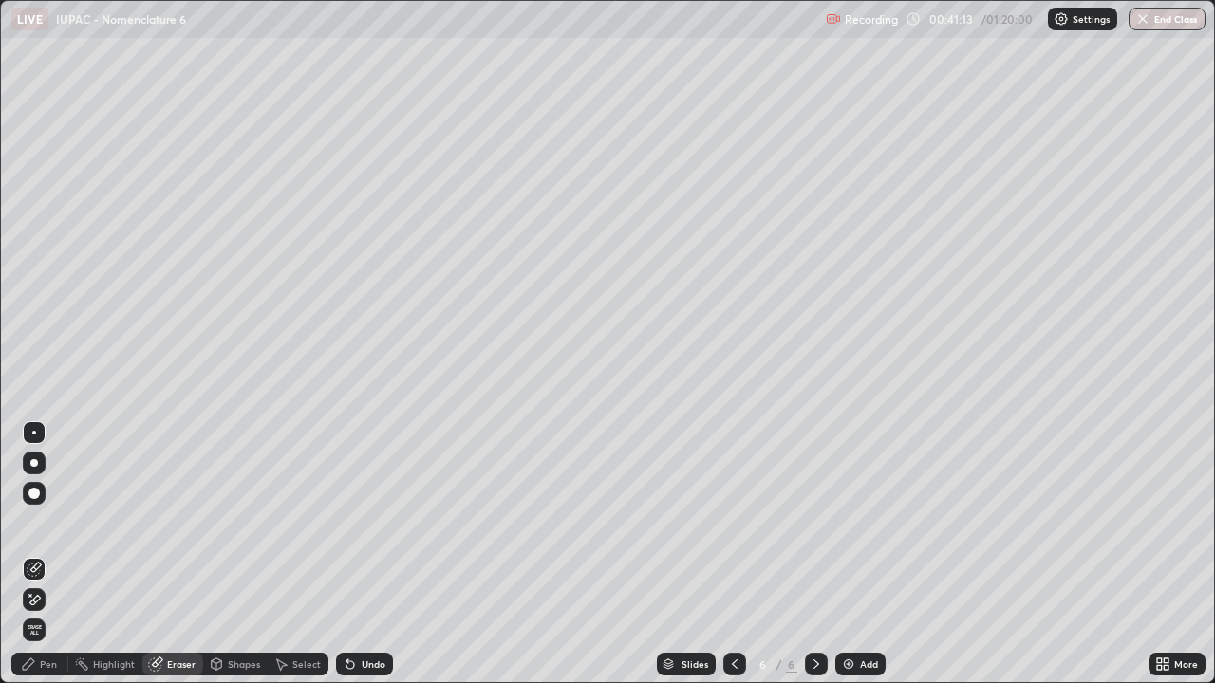
click at [51, 554] on div "Pen" at bounding box center [39, 664] width 57 height 23
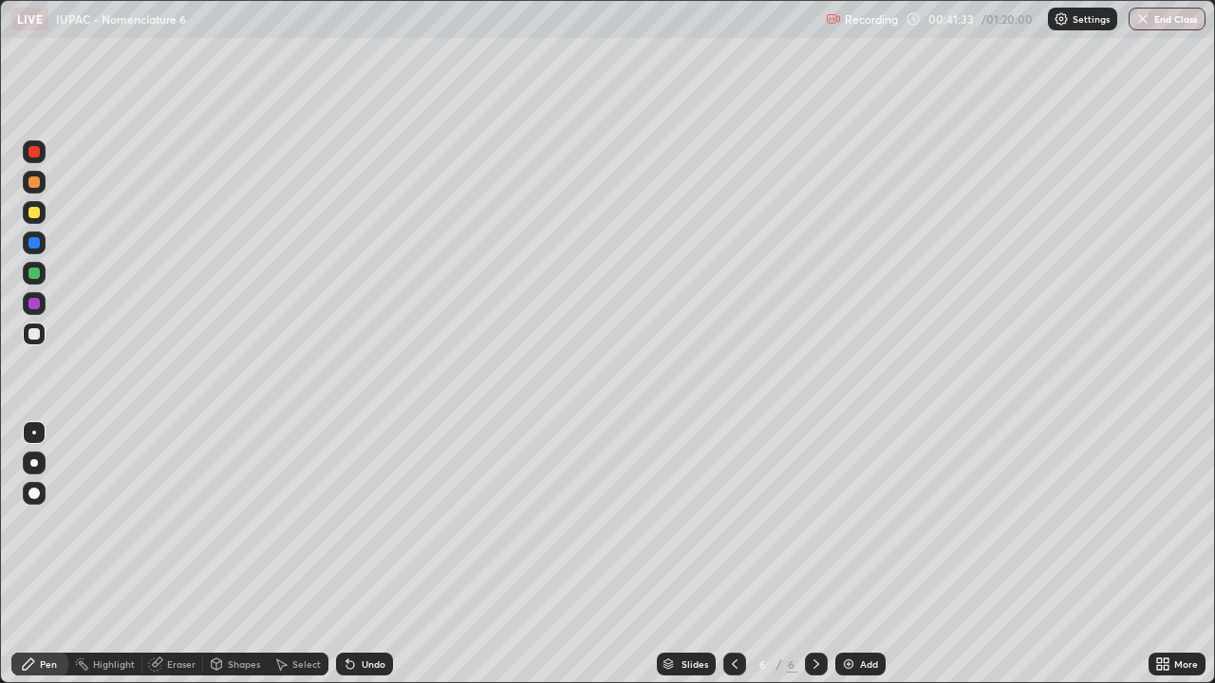
click at [365, 554] on div "Undo" at bounding box center [374, 664] width 24 height 9
click at [371, 554] on div "Undo" at bounding box center [374, 664] width 24 height 9
click at [372, 554] on div "Undo" at bounding box center [364, 664] width 57 height 23
click at [37, 219] on div at bounding box center [34, 212] width 23 height 23
click at [340, 554] on div "Undo" at bounding box center [360, 664] width 65 height 38
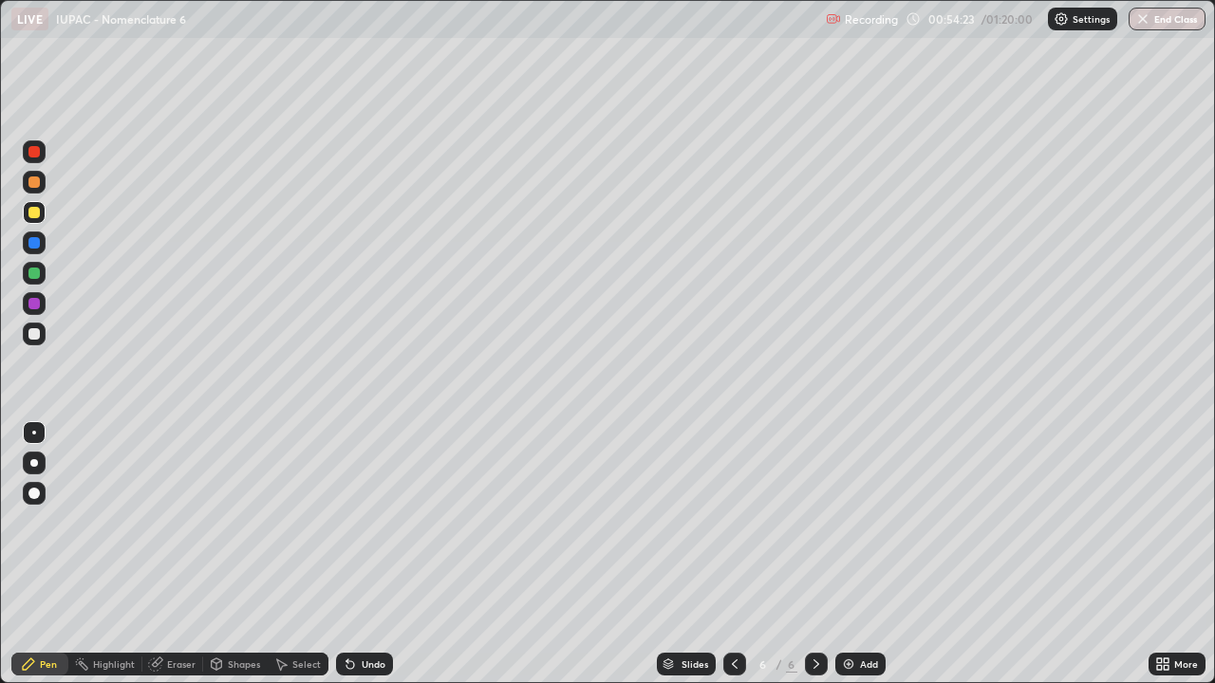
click at [369, 554] on div "Undo" at bounding box center [374, 664] width 24 height 9
click at [862, 554] on div "Add" at bounding box center [869, 664] width 18 height 9
click at [362, 554] on div "Undo" at bounding box center [374, 664] width 24 height 9
click at [42, 279] on div at bounding box center [34, 273] width 23 height 23
click at [22, 554] on div "Pen" at bounding box center [39, 664] width 57 height 23
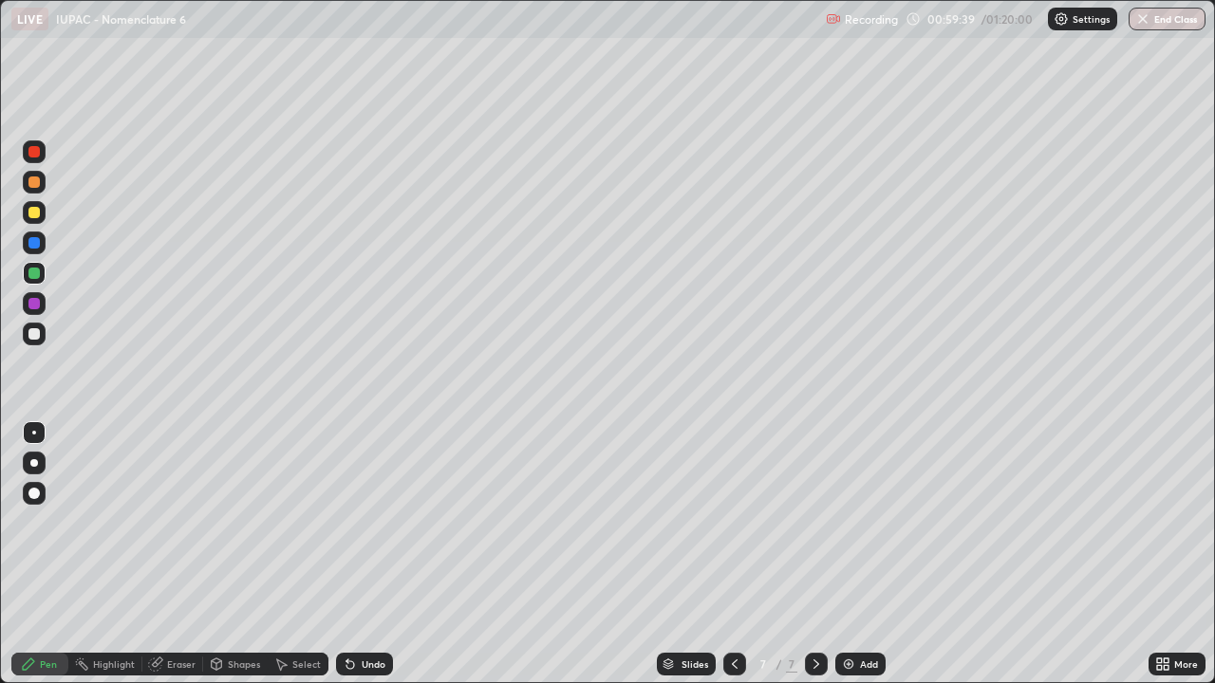
click at [35, 308] on div at bounding box center [33, 303] width 11 height 11
click at [841, 554] on img at bounding box center [848, 664] width 15 height 15
click at [34, 335] on div at bounding box center [33, 333] width 11 height 11
click at [380, 554] on div "Undo" at bounding box center [364, 664] width 57 height 23
click at [373, 554] on div "Undo" at bounding box center [374, 664] width 24 height 9
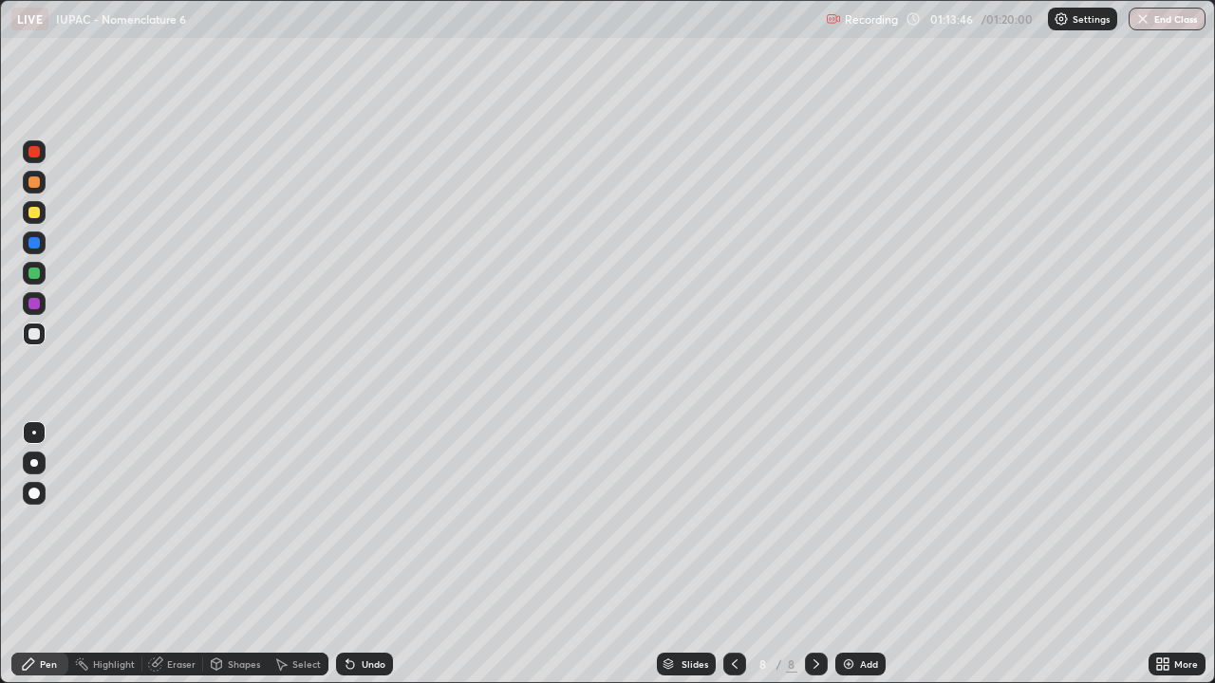
click at [1148, 19] on img "button" at bounding box center [1142, 18] width 15 height 15
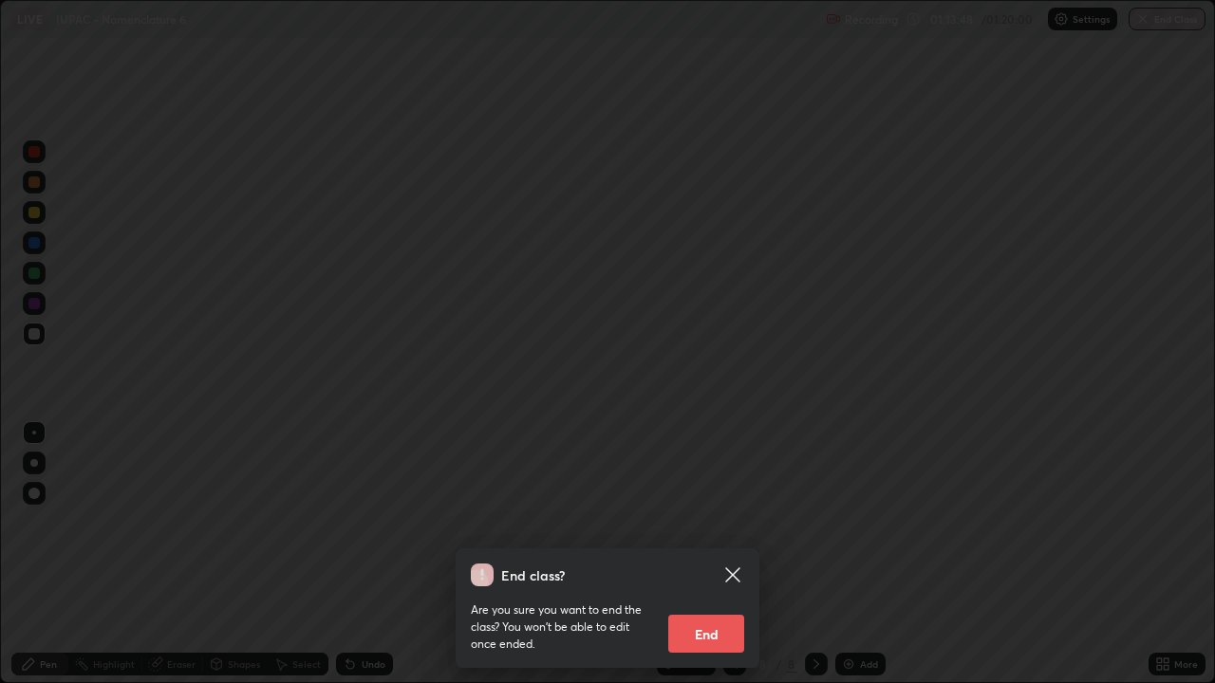
click at [704, 554] on button "End" at bounding box center [706, 634] width 76 height 38
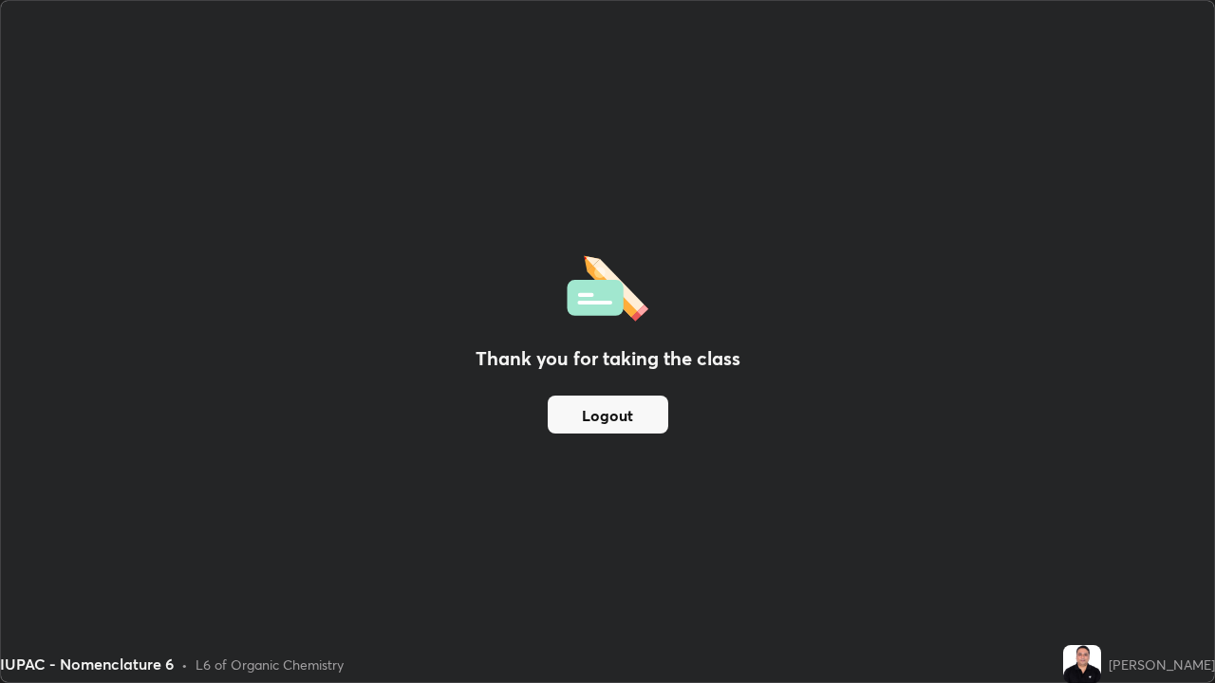
click at [572, 422] on button "Logout" at bounding box center [608, 415] width 121 height 38
